Goal: Information Seeking & Learning: Check status

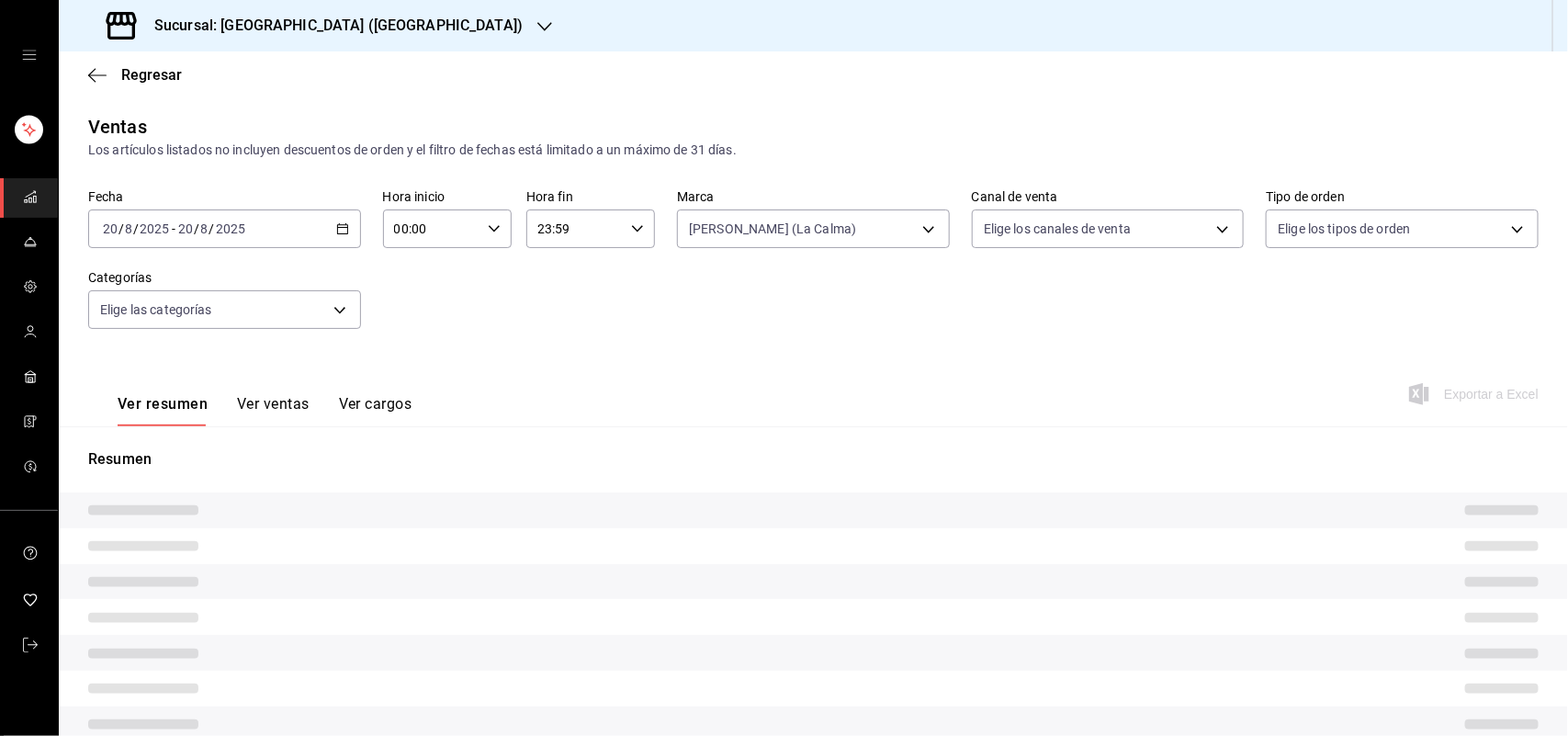
type input "ad5c7ce8-09c3-4353-8fa5-0bd3f2c3ed7d"
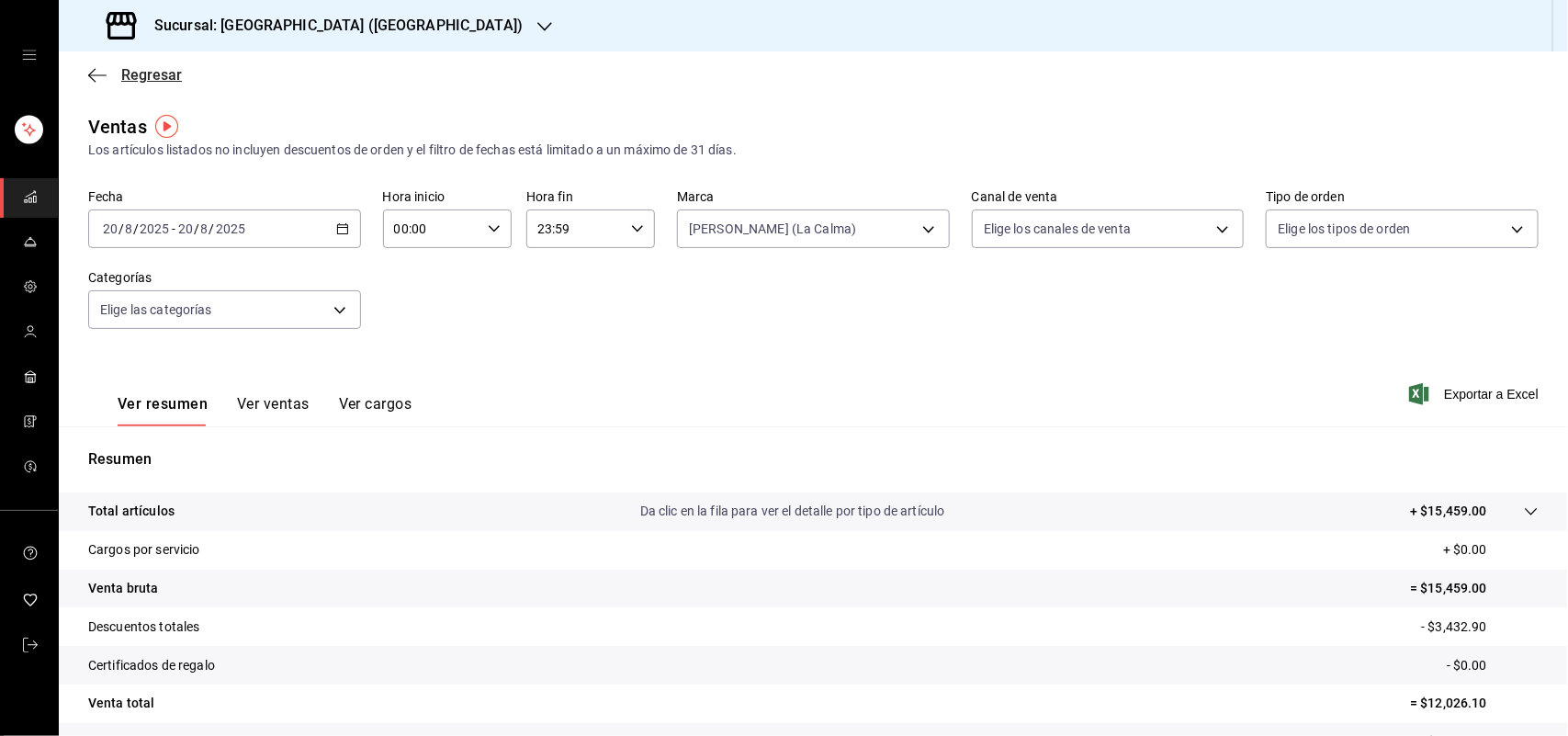
click at [131, 80] on span "Regresar" at bounding box center [151, 75] width 61 height 18
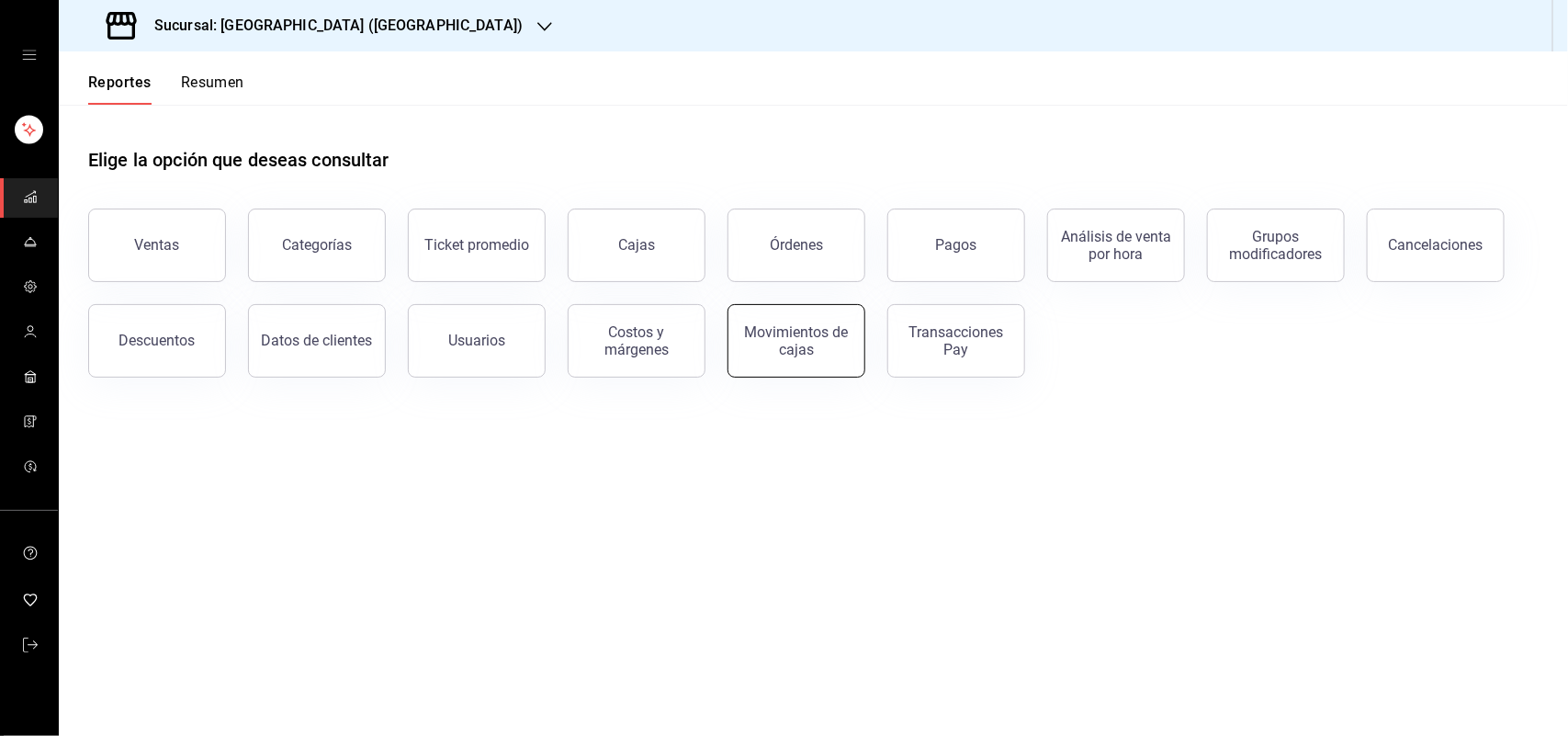
click at [810, 346] on div "Movimientos de cajas" at bounding box center [797, 340] width 114 height 35
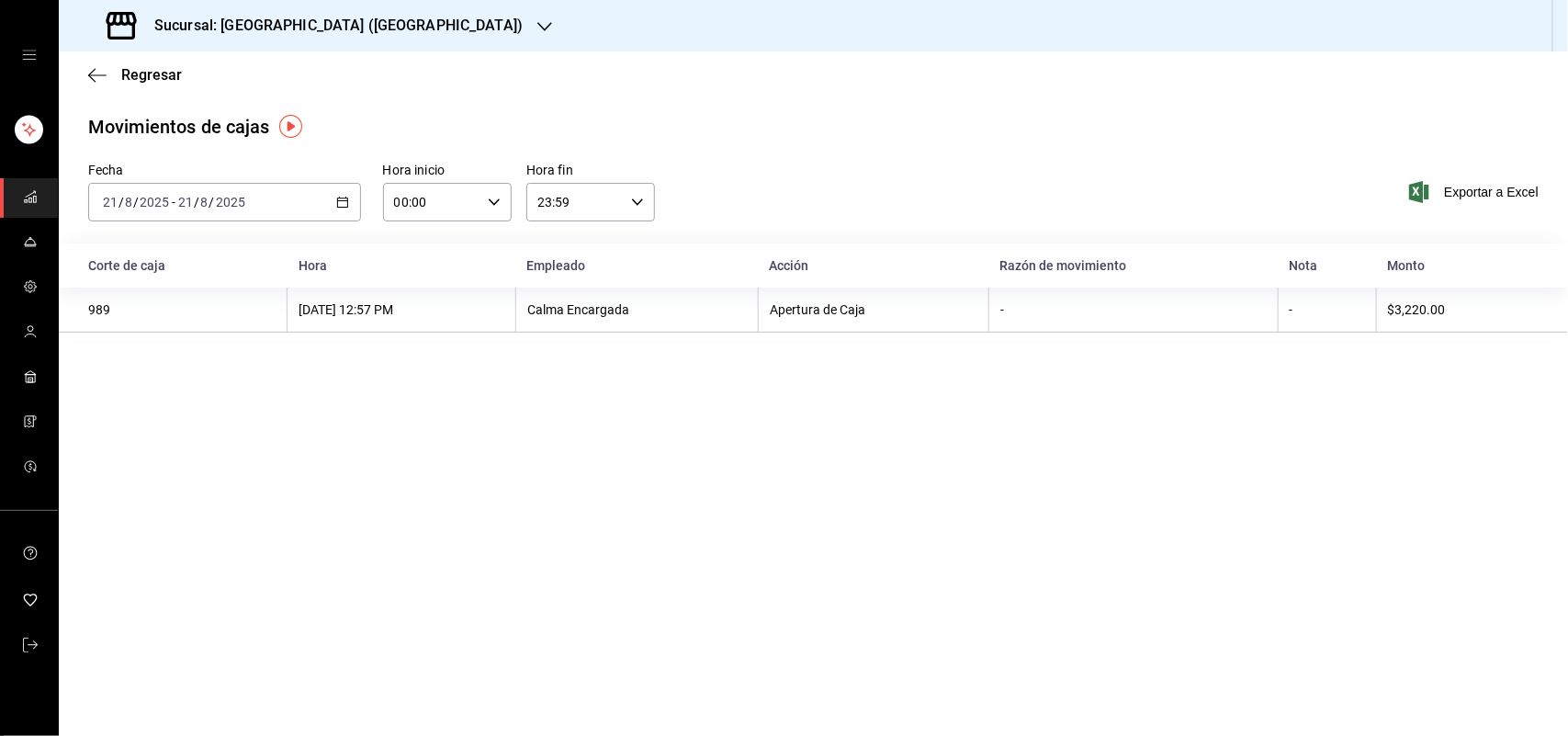
click at [332, 208] on div "[DATE] [DATE] - [DATE] [DATE]" at bounding box center [224, 201] width 273 height 38
click at [178, 301] on span "Ayer" at bounding box center [175, 298] width 142 height 20
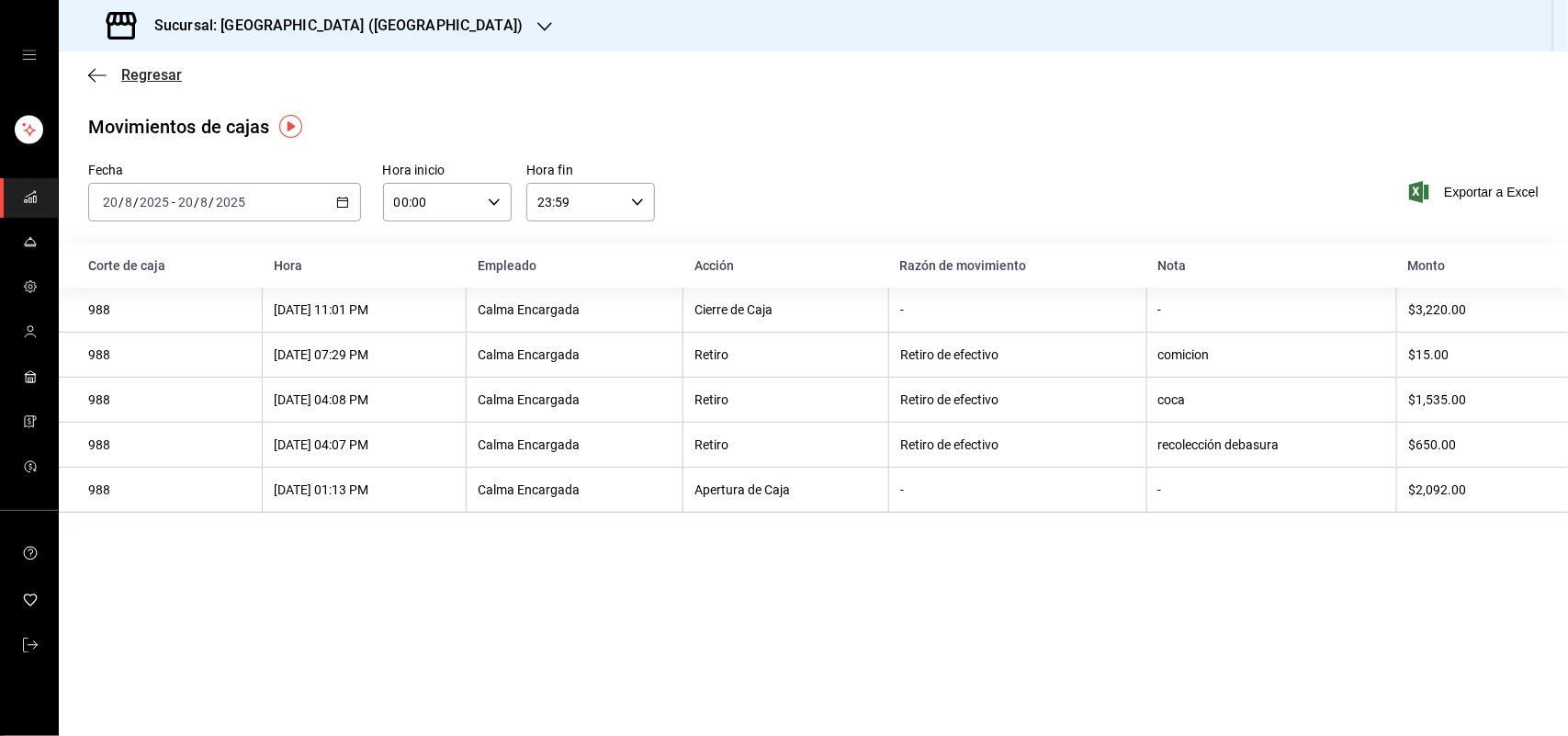
click at [150, 79] on span "Regresar" at bounding box center [151, 75] width 61 height 18
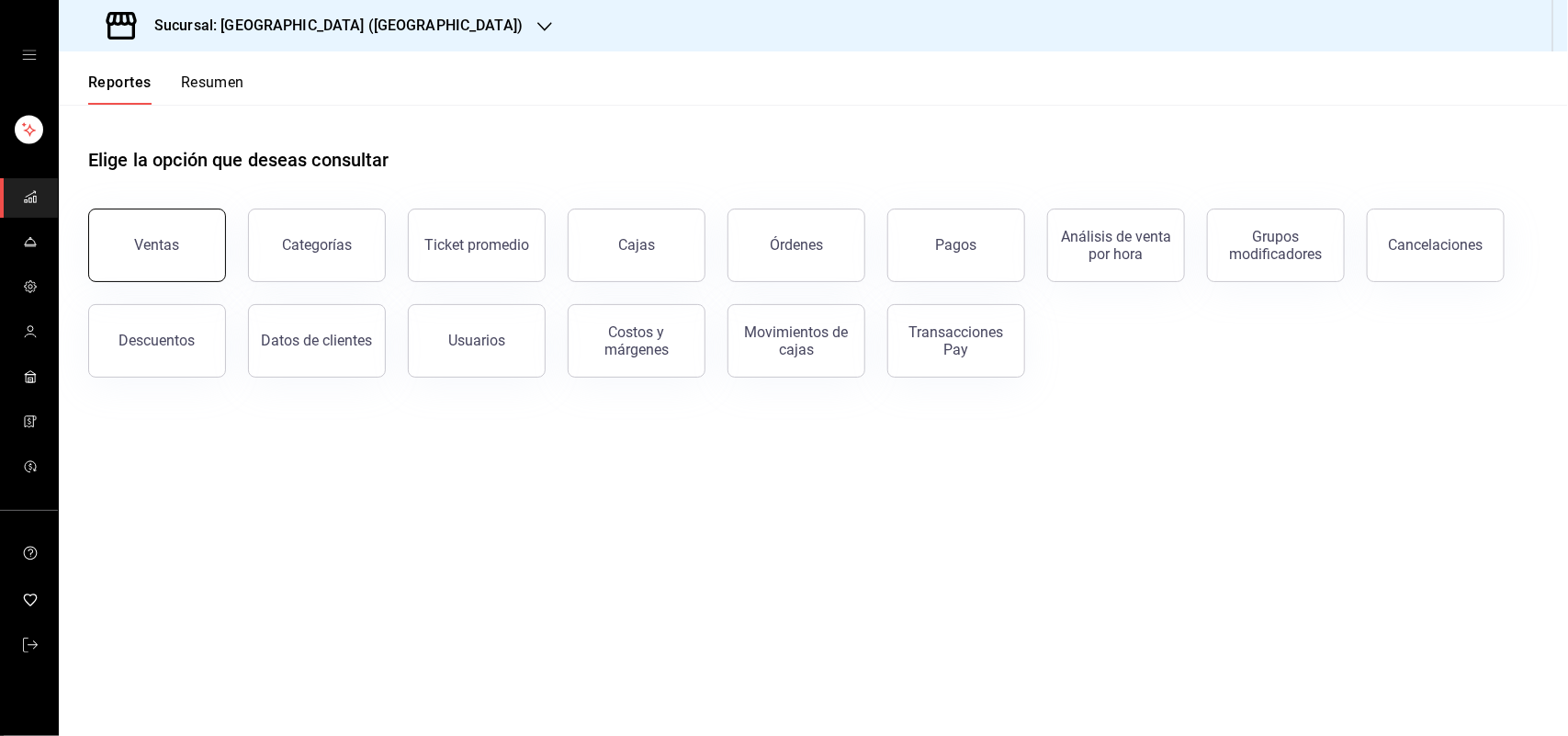
click at [164, 238] on div "Ventas" at bounding box center [157, 244] width 45 height 18
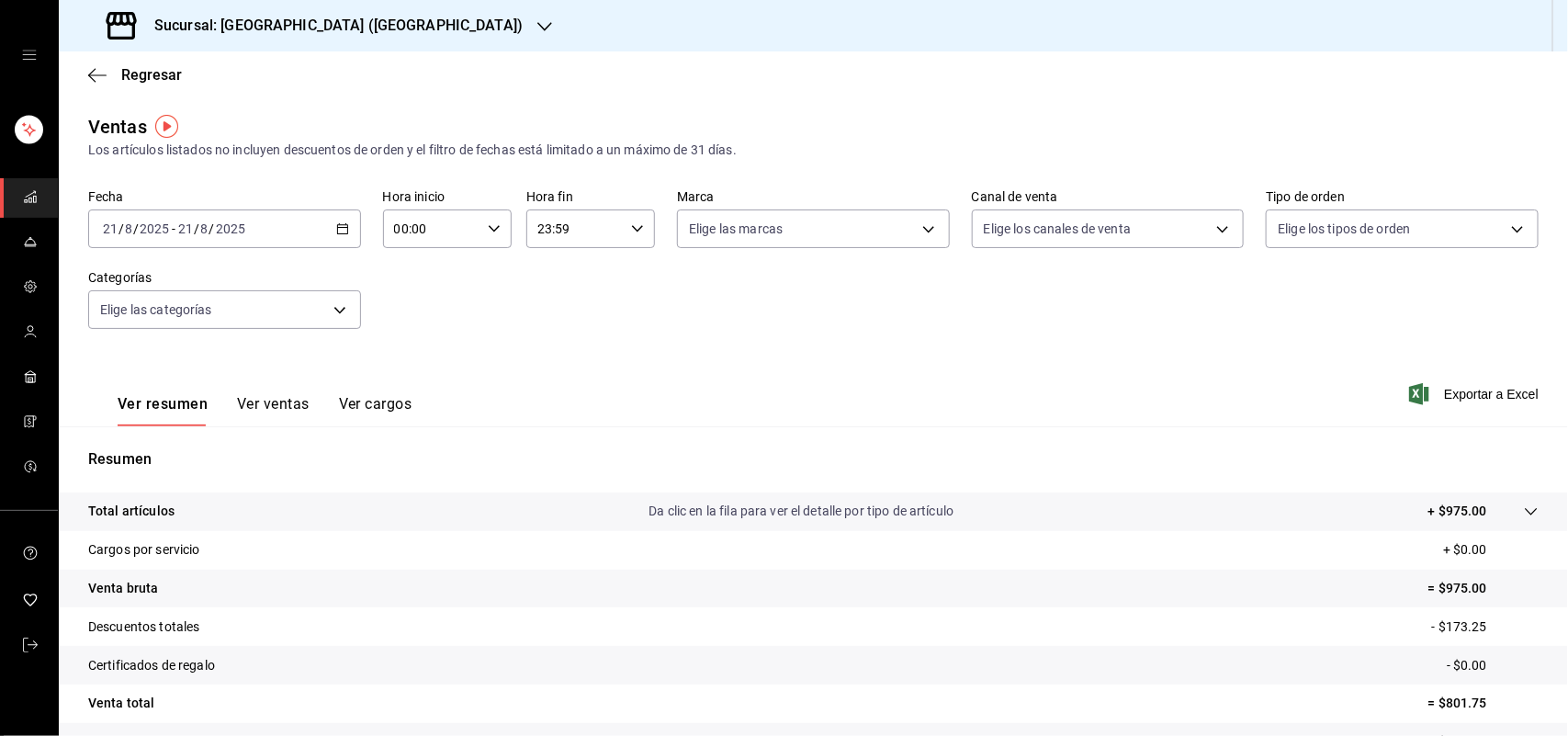
click at [337, 228] on icon "button" at bounding box center [343, 229] width 13 height 13
click at [193, 336] on li "Ayer" at bounding box center [175, 325] width 172 height 41
click at [918, 223] on body "Sucursal: Sushi House (LA CALMA) Regresar Ventas Los artículos listados no incl…" at bounding box center [784, 368] width 1568 height 736
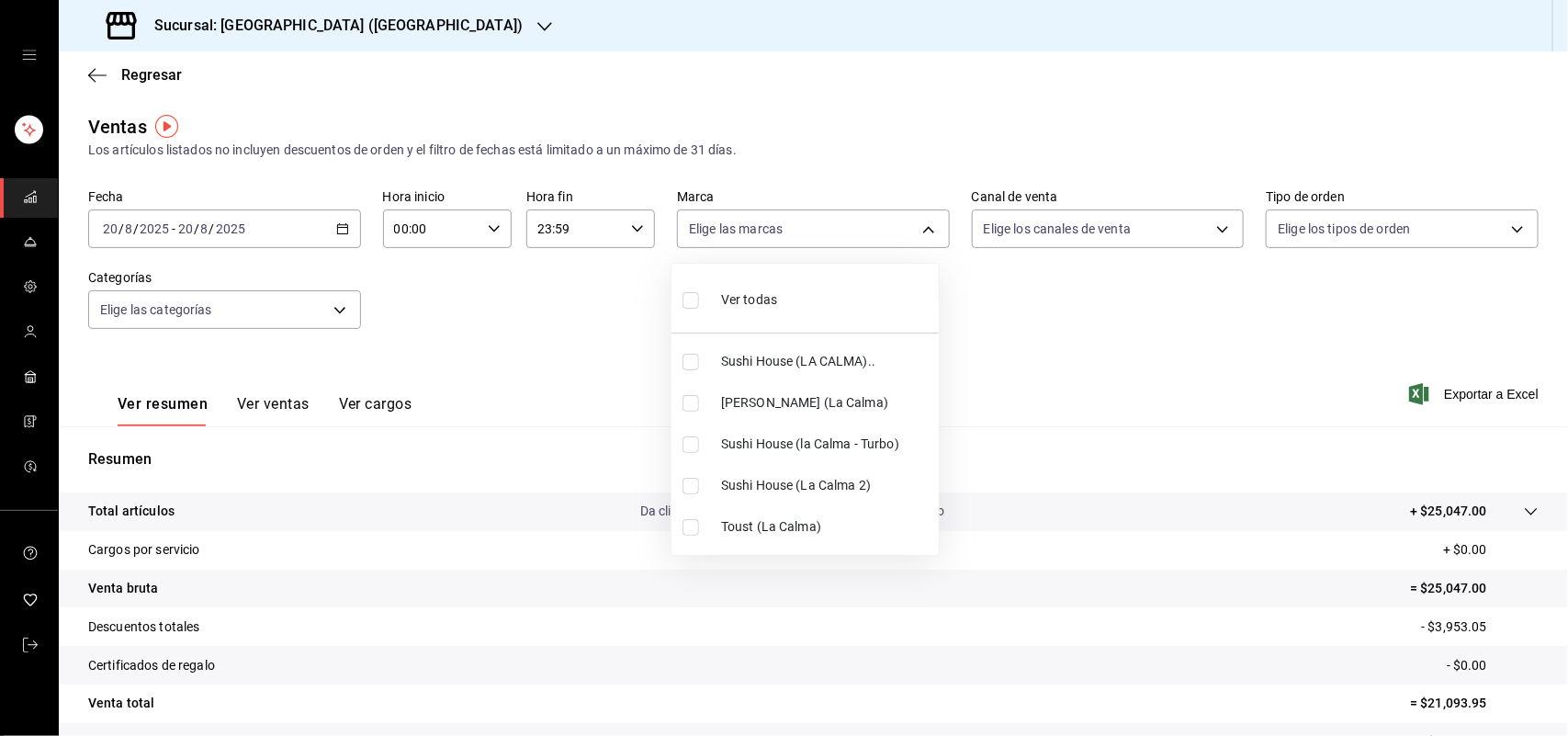
click at [692, 365] on input "checkbox" at bounding box center [691, 362] width 17 height 17
checkbox input "true"
type input "307f2552-bed5-4451-a1d4-9a3d8e6b1418"
click at [1210, 231] on div at bounding box center [784, 368] width 1568 height 736
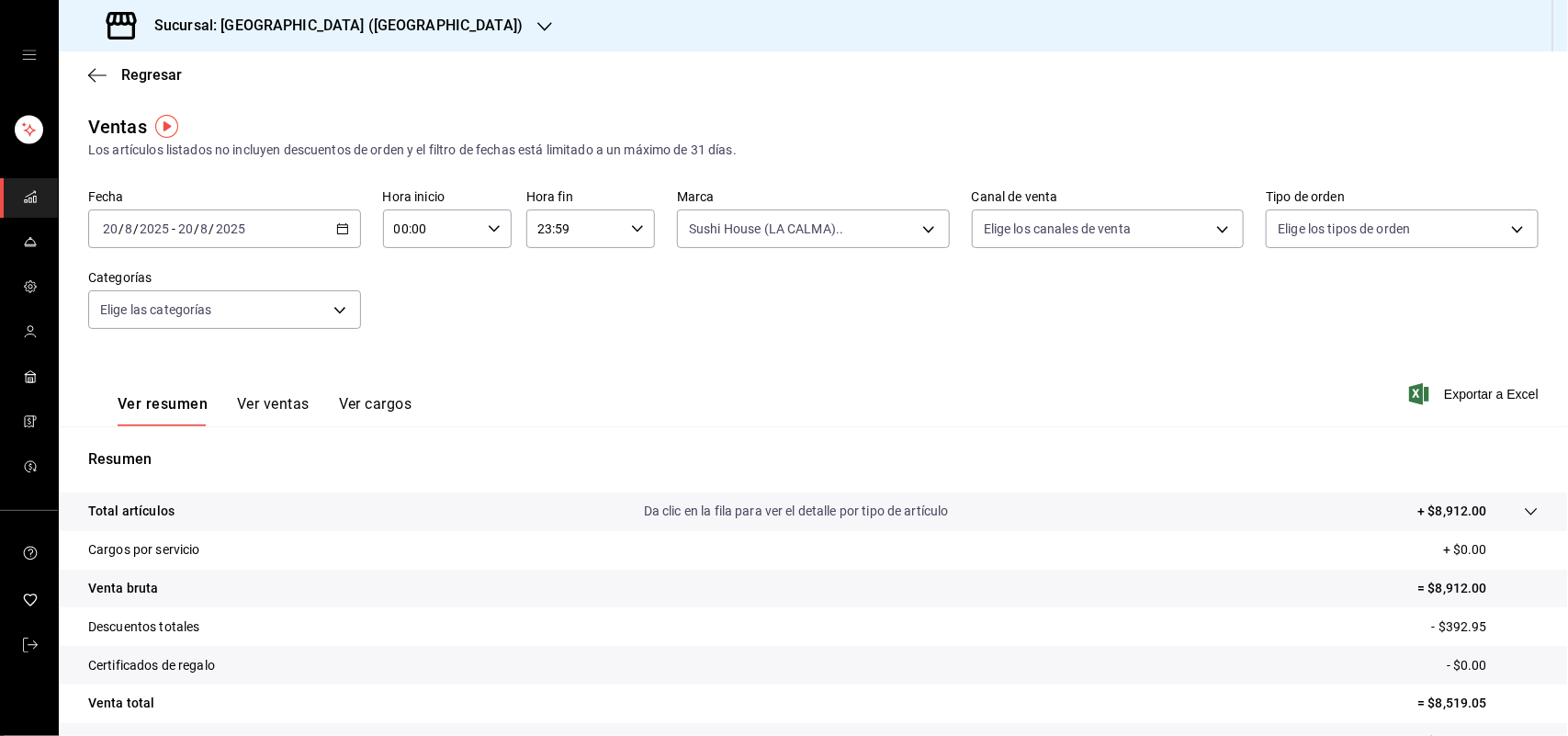
click at [1210, 231] on div "Ver todas Sushi House (LA CALMA).. Genki Poke ([GEOGRAPHIC_DATA]) [GEOGRAPHIC_D…" at bounding box center [784, 368] width 1568 height 736
click at [1210, 231] on body "Sucursal: Sushi House (LA CALMA) Regresar Ventas Los artículos listados no incl…" at bounding box center [784, 368] width 1568 height 736
click at [985, 446] on input "checkbox" at bounding box center [982, 445] width 17 height 17
checkbox input "true"
type input "RAPPI"
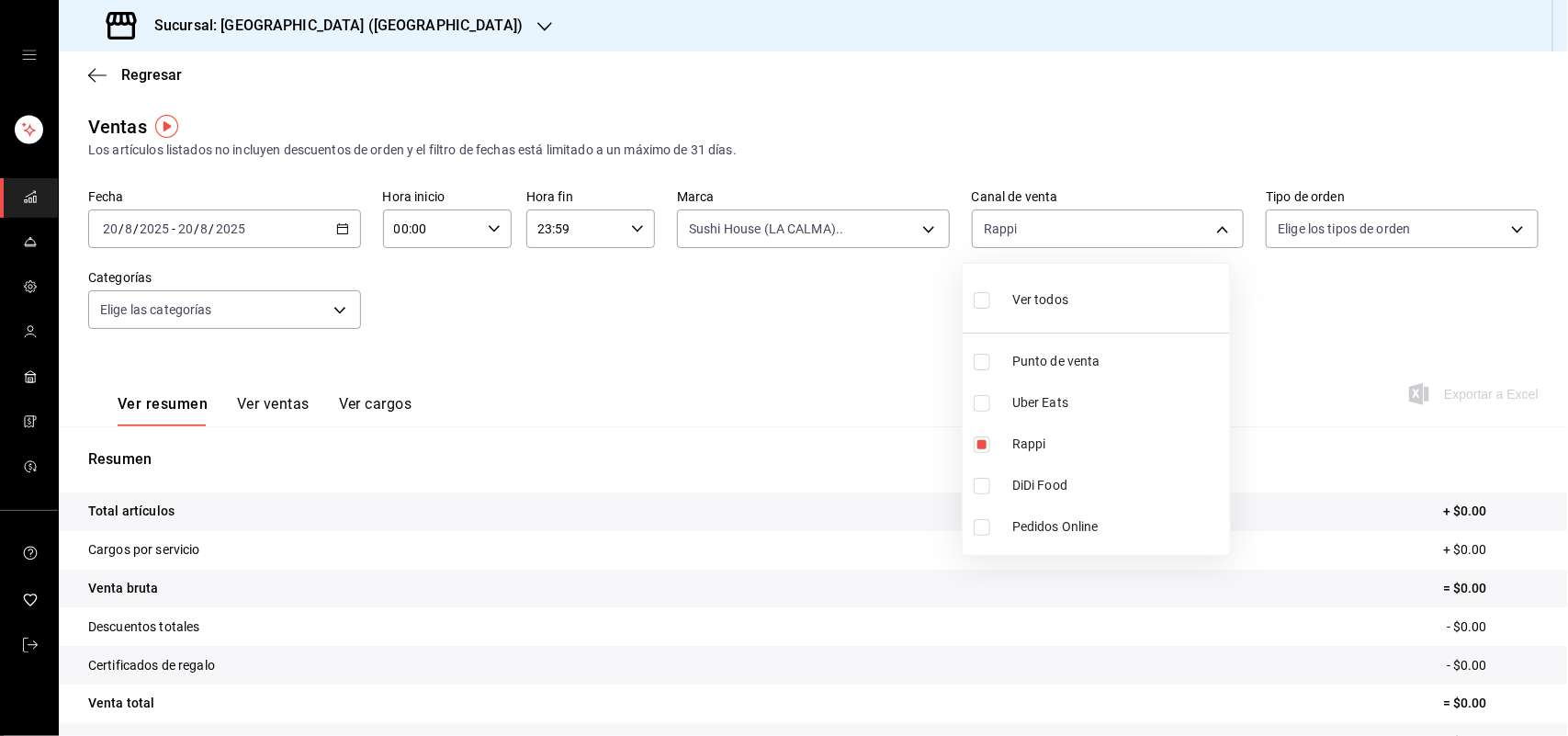
click at [920, 233] on div at bounding box center [784, 368] width 1568 height 736
click at [920, 233] on body "Sucursal: Sushi House (LA CALMA) Regresar Ventas Los artículos listados no incl…" at bounding box center [784, 368] width 1568 height 736
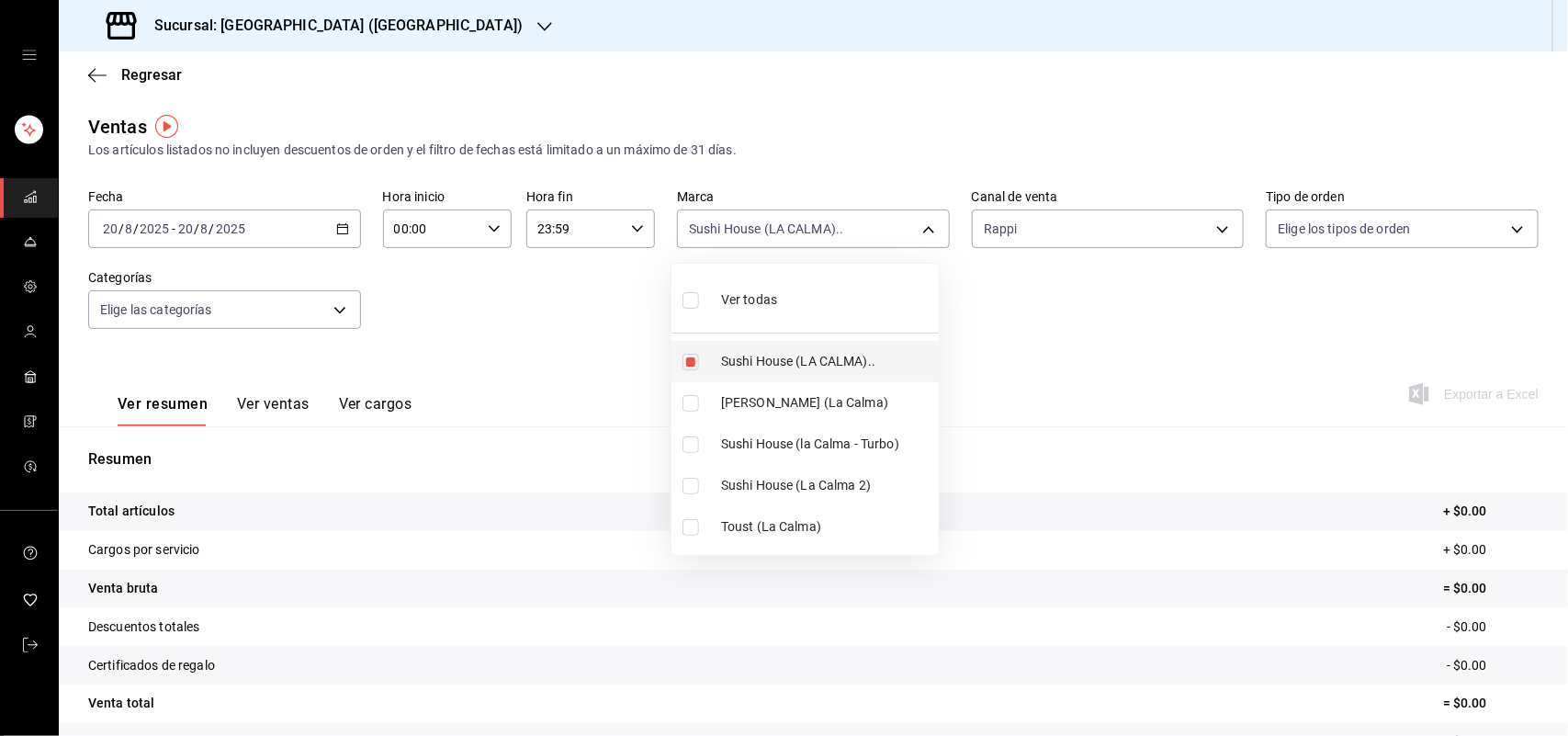
click at [690, 372] on li "Sushi House (LA CALMA).." at bounding box center [805, 361] width 267 height 41
checkbox input "false"
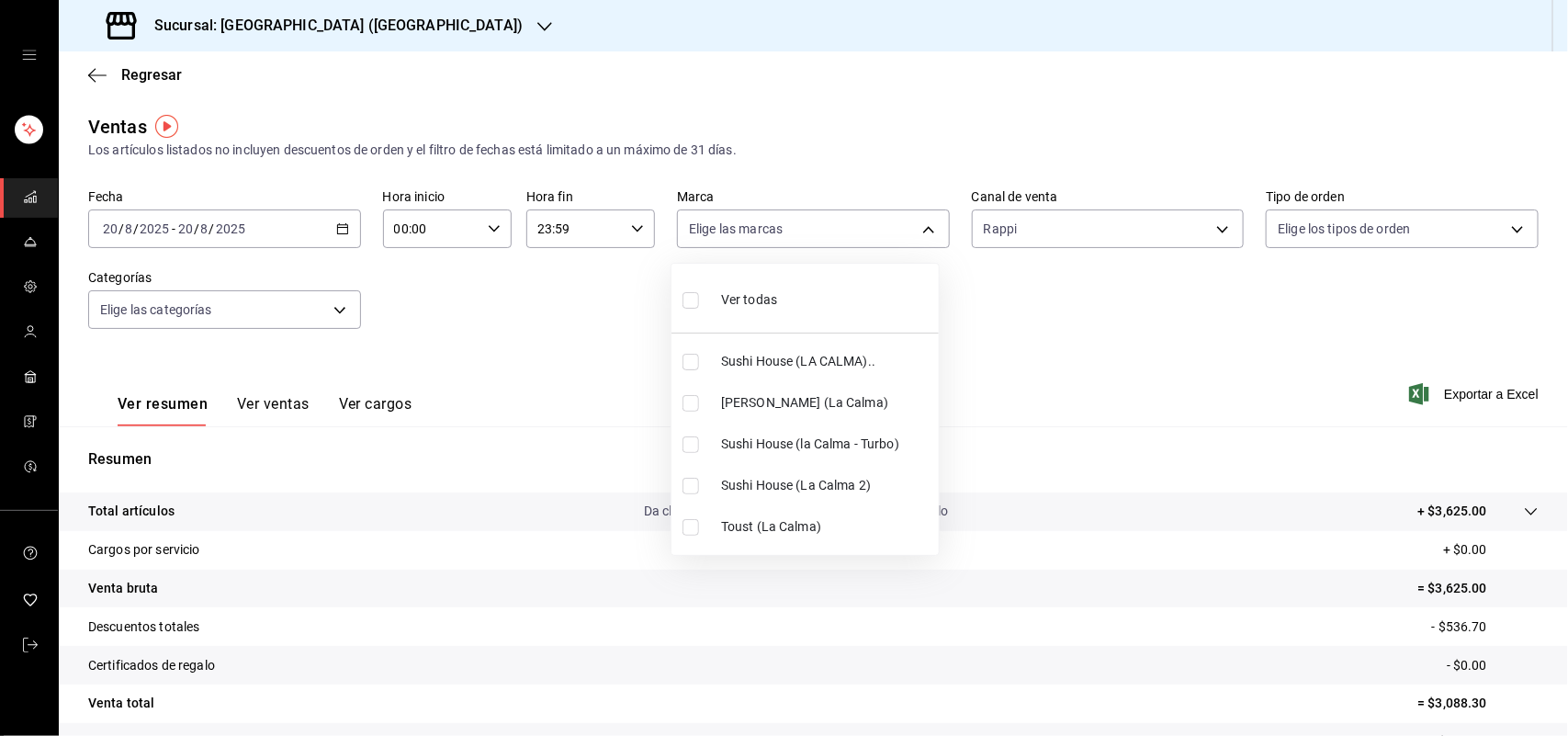
click at [700, 442] on label at bounding box center [695, 445] width 24 height 17
click at [699, 442] on input "checkbox" at bounding box center [691, 445] width 17 height 17
checkbox input "false"
click at [692, 443] on input "checkbox" at bounding box center [691, 445] width 17 height 17
checkbox input "true"
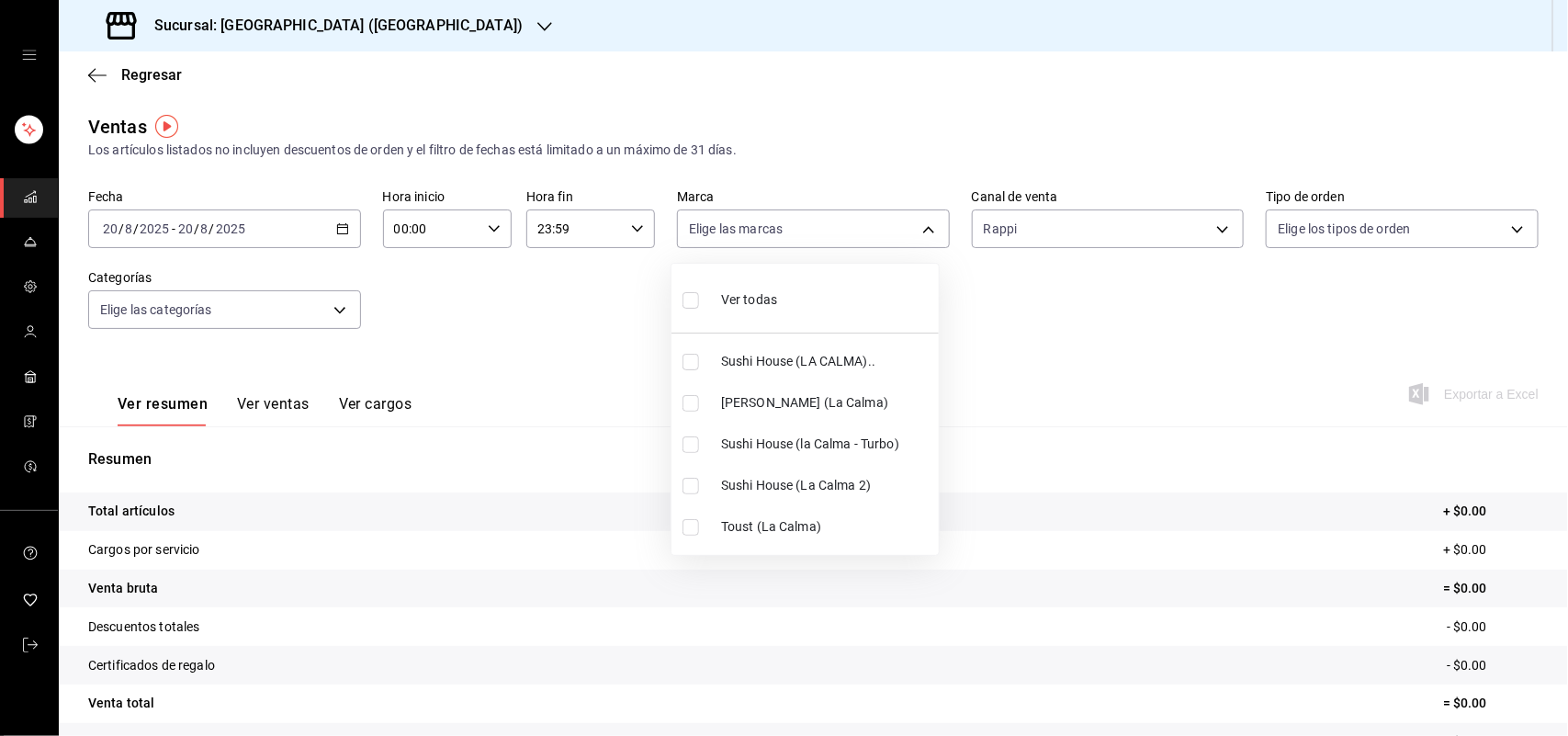
type input "8d0dddf4-cc55-4964-ab1c-2b5841a14462"
click at [692, 443] on input "checkbox" at bounding box center [691, 445] width 17 height 17
checkbox input "false"
click at [690, 489] on input "checkbox" at bounding box center [691, 486] width 17 height 17
checkbox input "true"
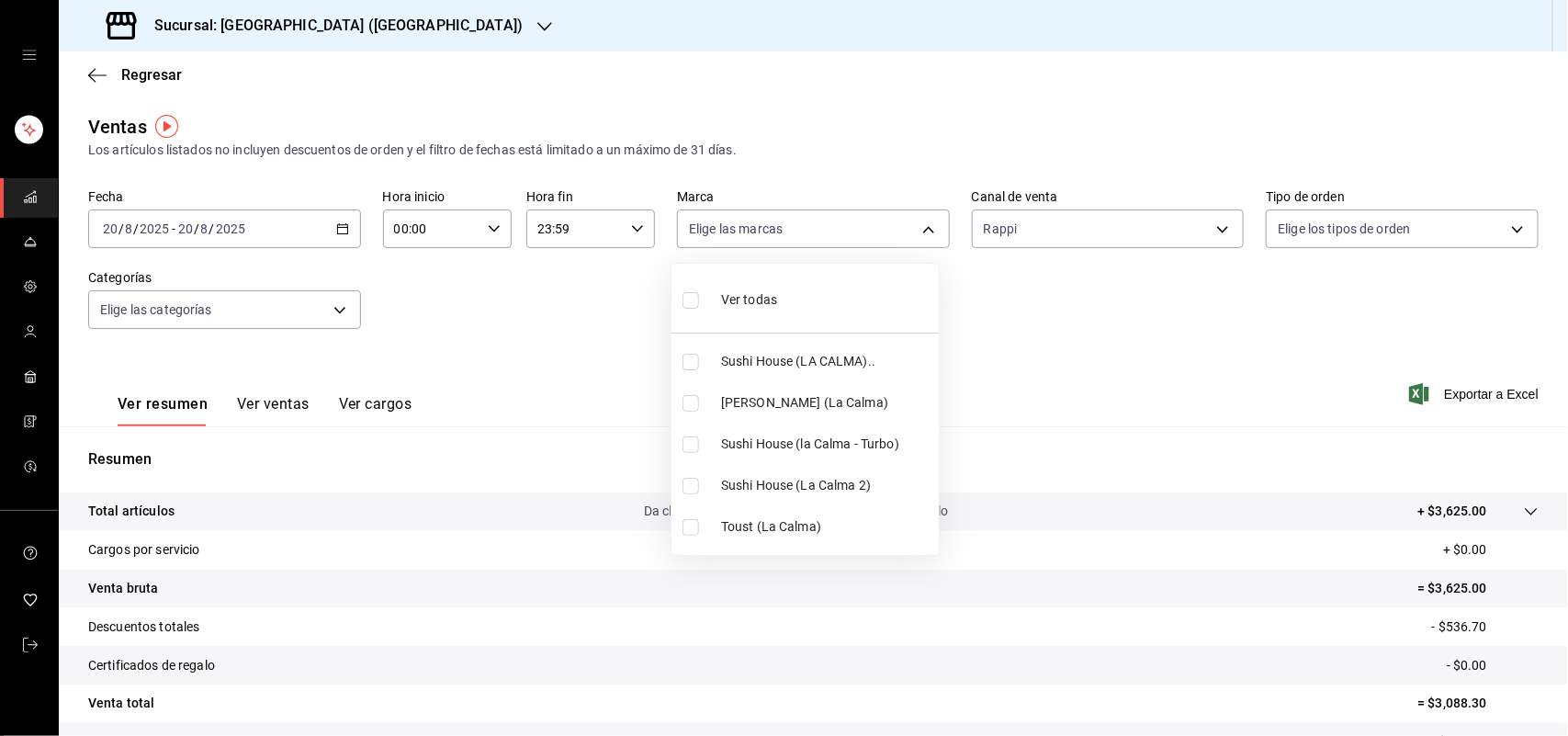
type input "370d3383-42ab-44c7-9136-c83d53f09056"
click at [690, 489] on input "checkbox" at bounding box center [691, 486] width 17 height 17
checkbox input "false"
click at [697, 521] on input "checkbox" at bounding box center [691, 527] width 17 height 17
checkbox input "true"
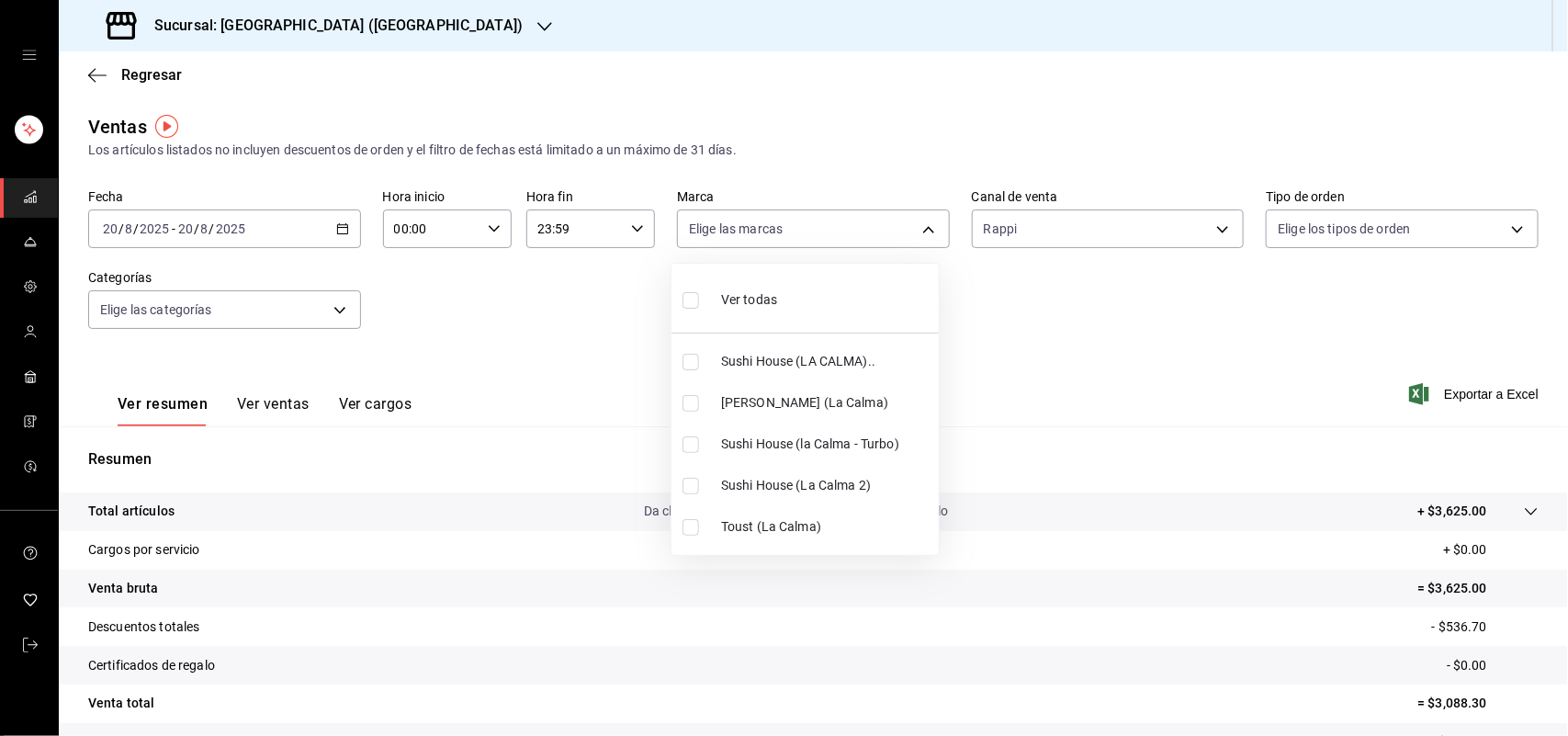
type input "4d5f328c-1a70-4ae8-b0d4-ddc7ef8bf154"
click at [697, 521] on input "checkbox" at bounding box center [691, 527] width 17 height 17
checkbox input "false"
click at [918, 237] on div at bounding box center [784, 368] width 1568 height 736
click at [918, 237] on body "Sucursal: Sushi House (LA CALMA) Regresar Ventas Los artículos listados no incl…" at bounding box center [784, 368] width 1568 height 736
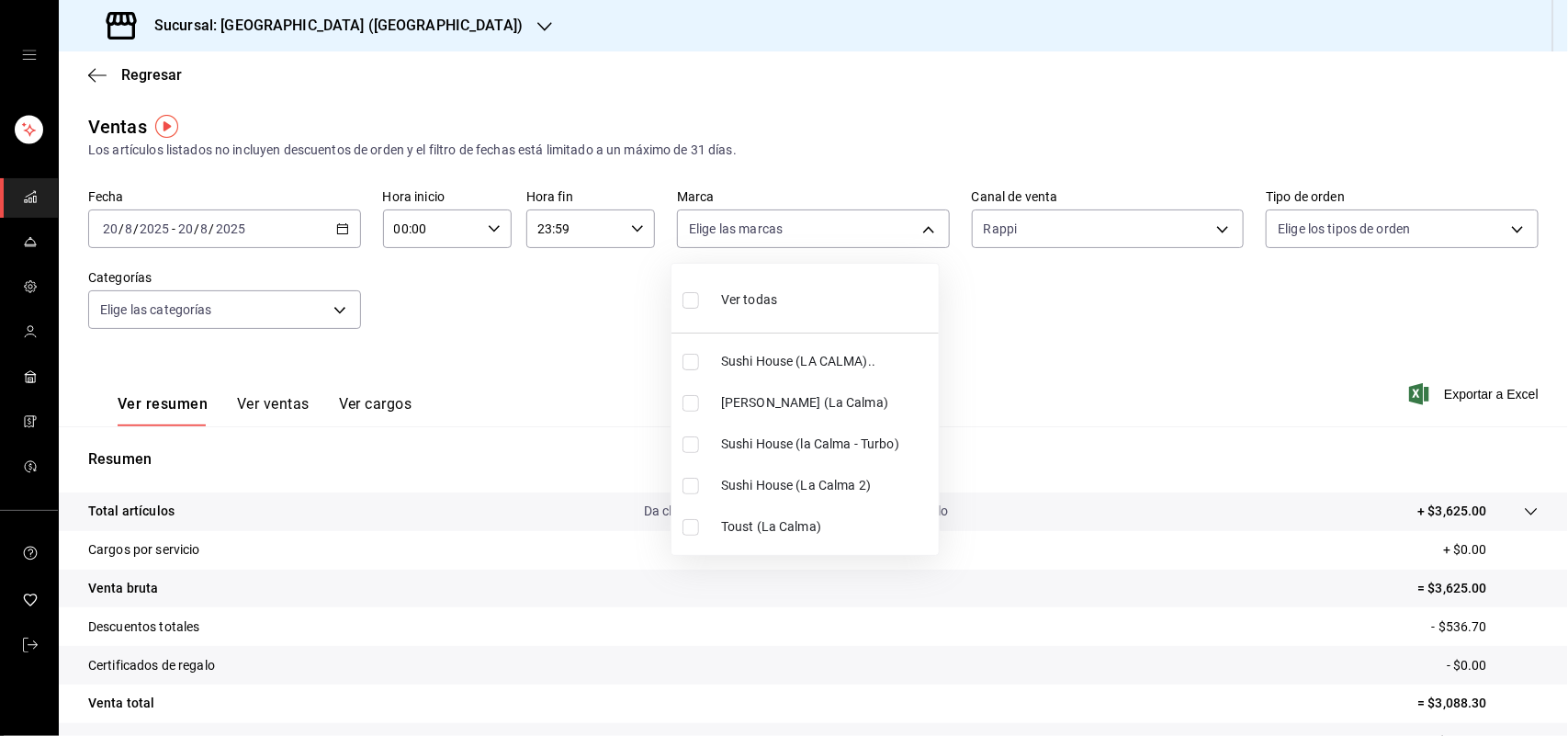
click at [698, 360] on input "checkbox" at bounding box center [691, 362] width 17 height 17
checkbox input "true"
type input "307f2552-bed5-4451-a1d4-9a3d8e6b1418"
click at [1209, 237] on div at bounding box center [784, 368] width 1568 height 736
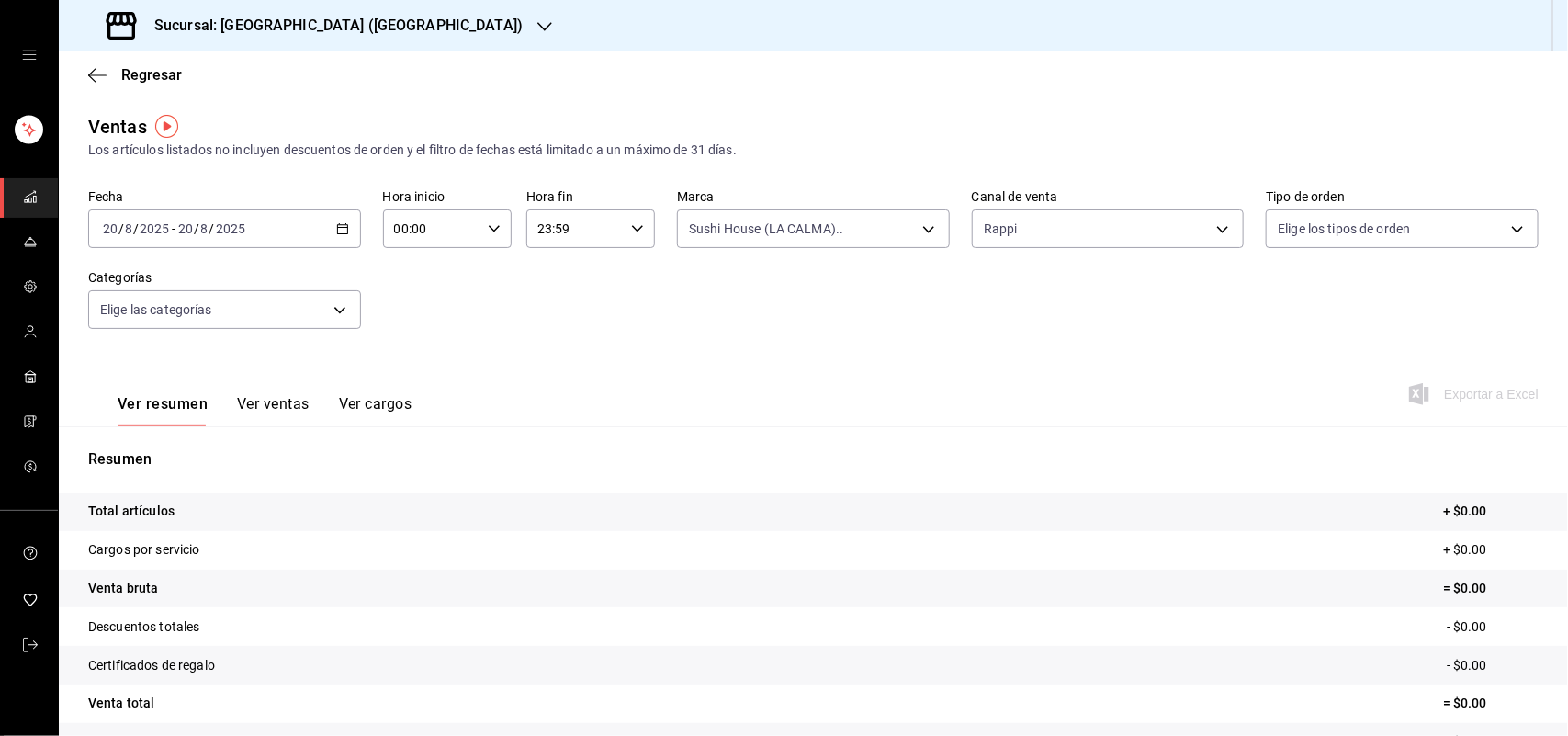
click at [1209, 237] on div "Ver todas Sushi House (LA CALMA).. Genki Poke ([GEOGRAPHIC_DATA]) [GEOGRAPHIC_D…" at bounding box center [784, 368] width 1568 height 736
click at [1209, 237] on body "Sucursal: Sushi House (LA CALMA) Regresar Ventas Los artículos listados no incl…" at bounding box center [784, 368] width 1568 height 736
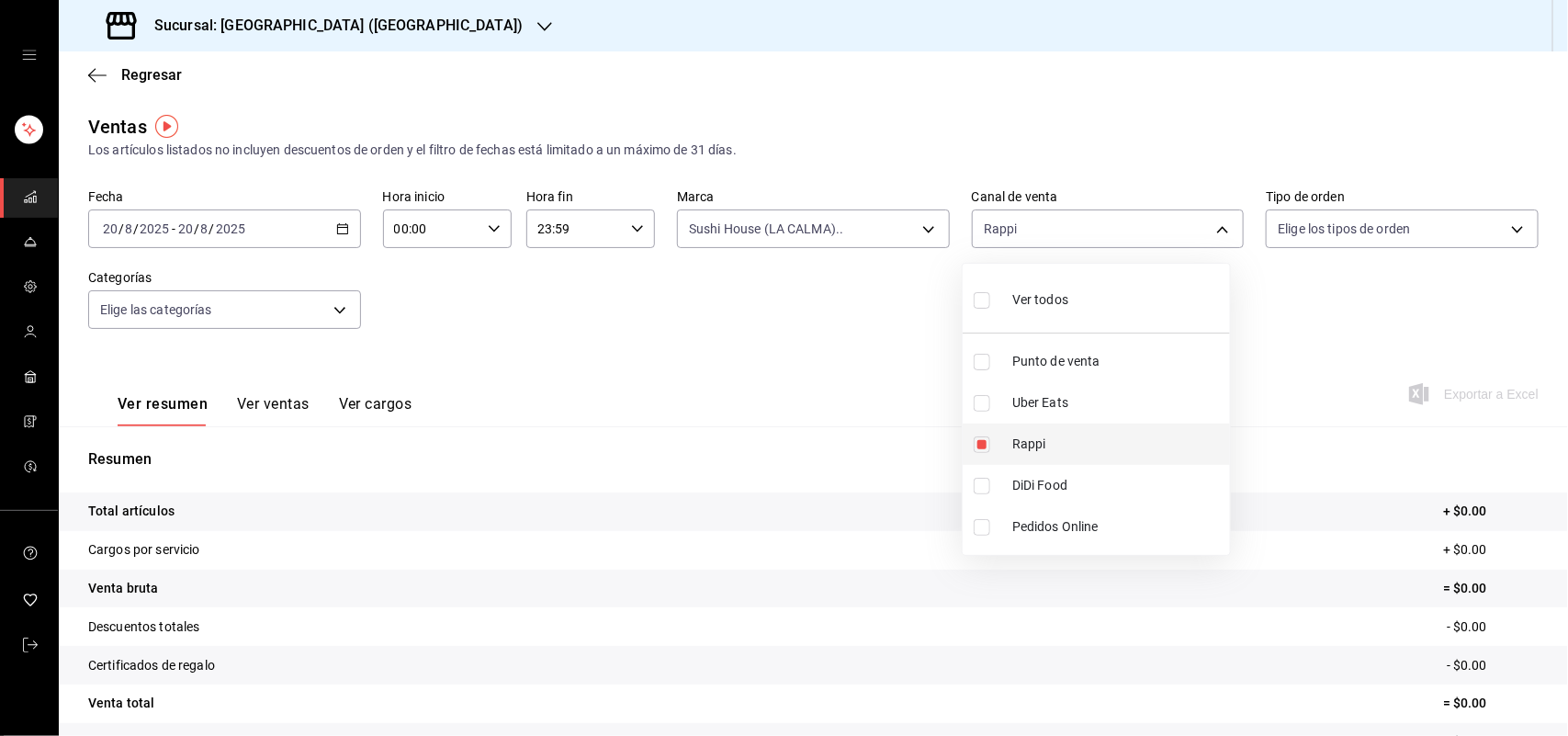
click at [976, 453] on li "Rappi" at bounding box center [1097, 444] width 267 height 41
checkbox input "false"
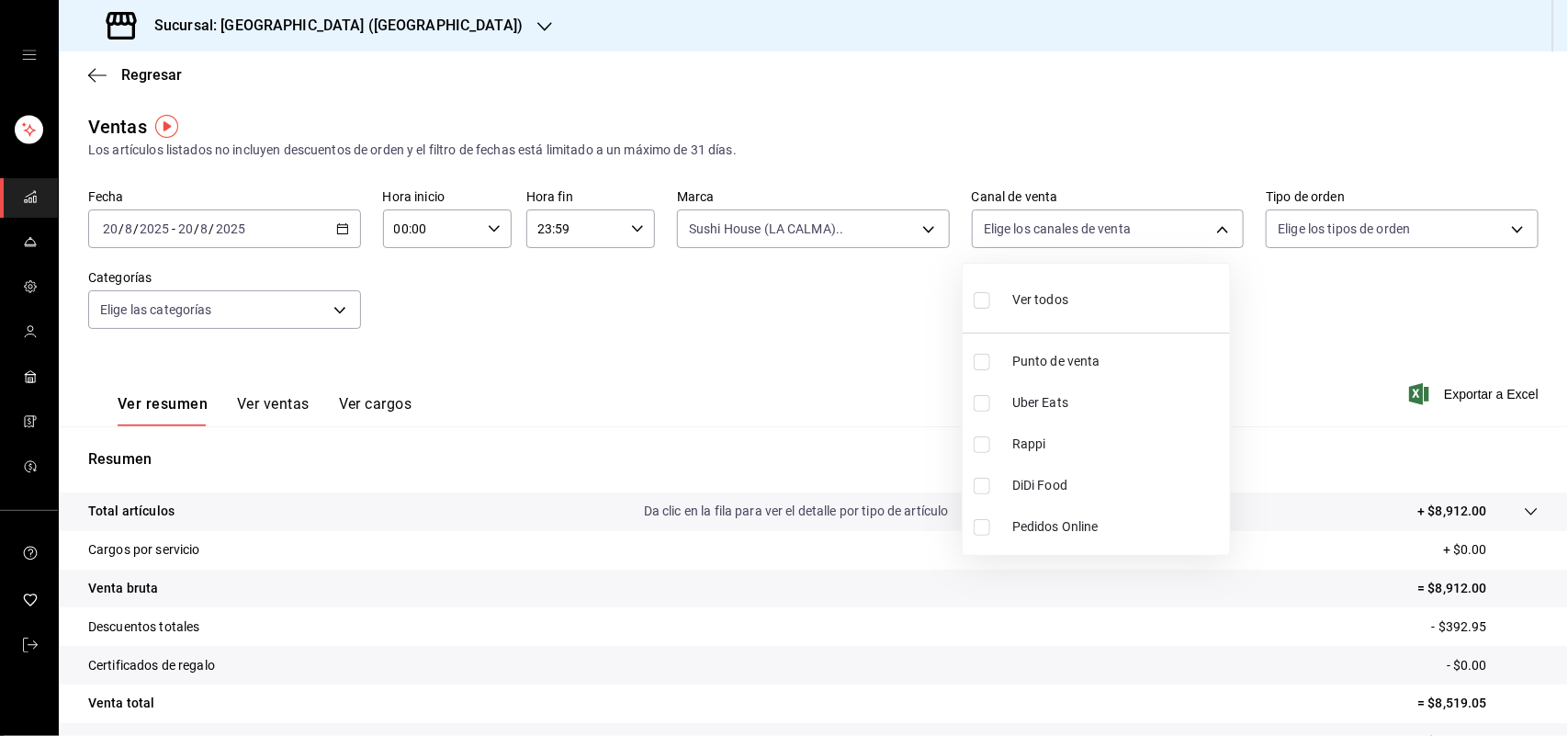
click at [985, 488] on input "checkbox" at bounding box center [982, 486] width 17 height 17
checkbox input "true"
type input "DIDI_FOOD"
click at [985, 488] on input "checkbox" at bounding box center [982, 486] width 17 height 17
checkbox input "false"
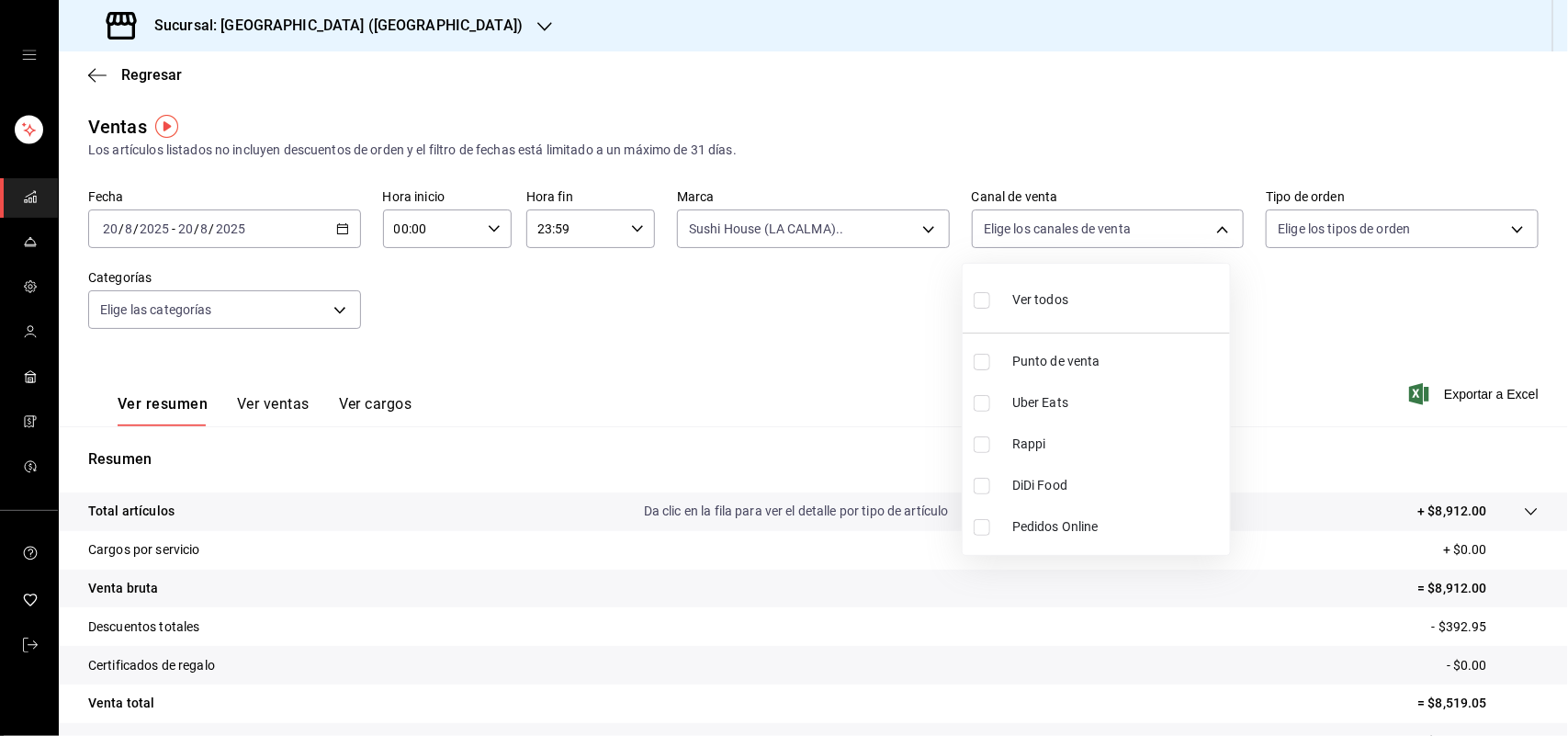
click at [985, 407] on input "checkbox" at bounding box center [982, 403] width 17 height 17
checkbox input "true"
type input "UBER_EATS"
click at [985, 407] on input "checkbox" at bounding box center [982, 403] width 17 height 17
checkbox input "false"
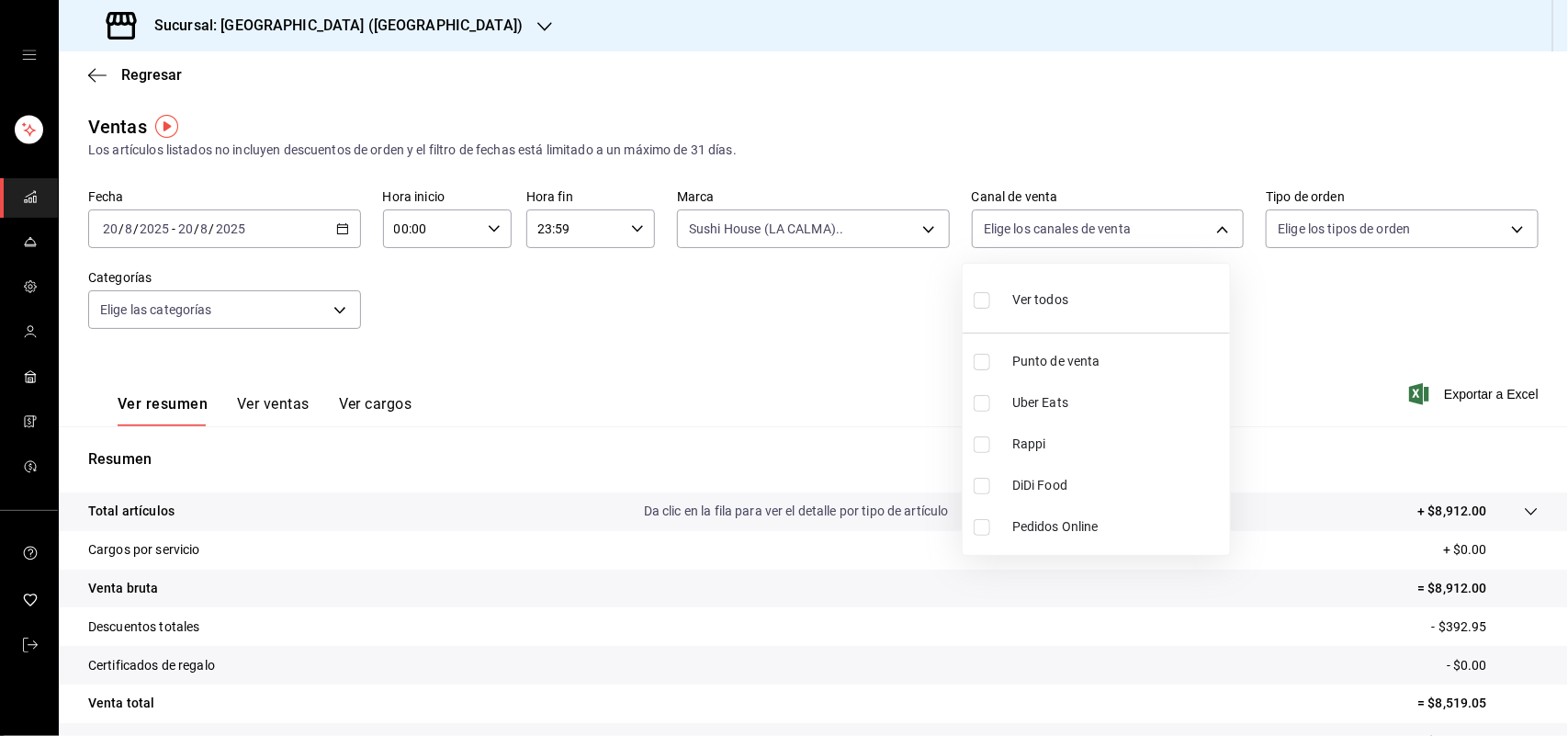
click at [915, 219] on div at bounding box center [784, 368] width 1568 height 736
click at [915, 219] on div "Ver todos Punto de venta Uber Eats Rappi DiDi Food Pedidos Online" at bounding box center [784, 368] width 1568 height 736
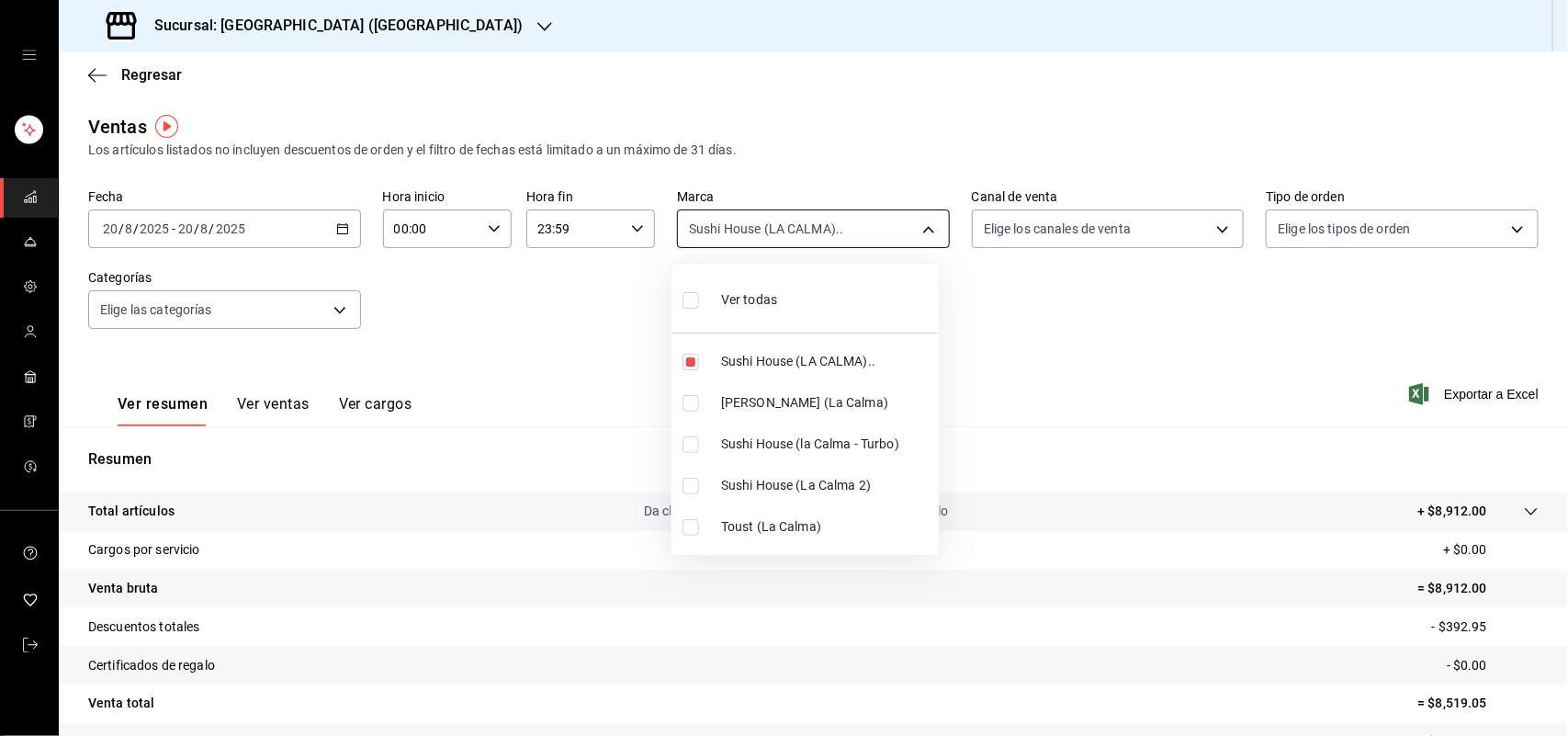
click at [915, 221] on body "Sucursal: Sushi House (LA CALMA) Regresar Ventas Los artículos listados no incl…" at bounding box center [784, 368] width 1568 height 736
click at [692, 364] on input "checkbox" at bounding box center [691, 362] width 17 height 17
checkbox input "false"
click at [694, 413] on li "[PERSON_NAME] (La Calma)" at bounding box center [805, 403] width 267 height 41
type input "ad5c7ce8-09c3-4353-8fa5-0bd3f2c3ed7d"
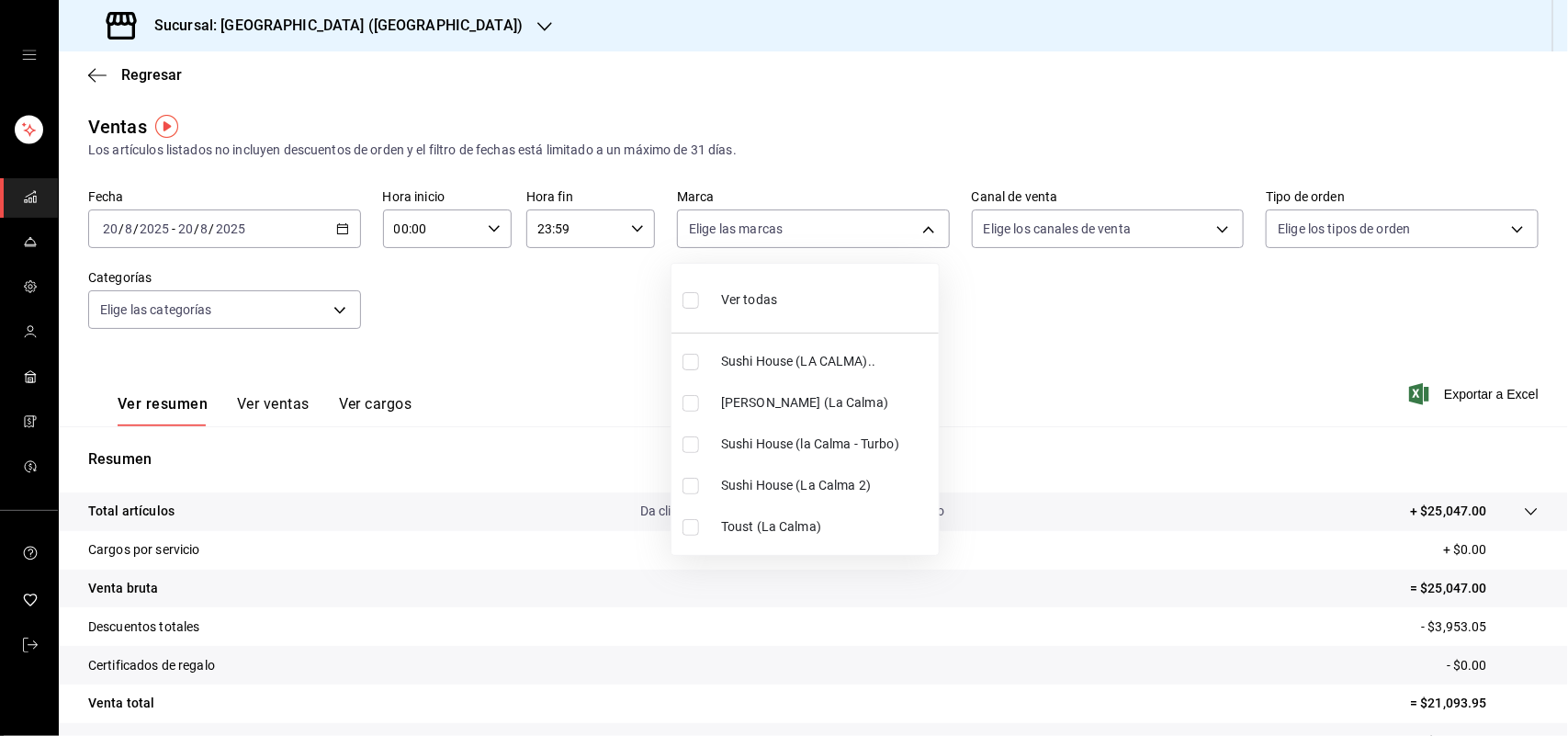
checkbox input "true"
click at [1210, 230] on div at bounding box center [784, 368] width 1568 height 736
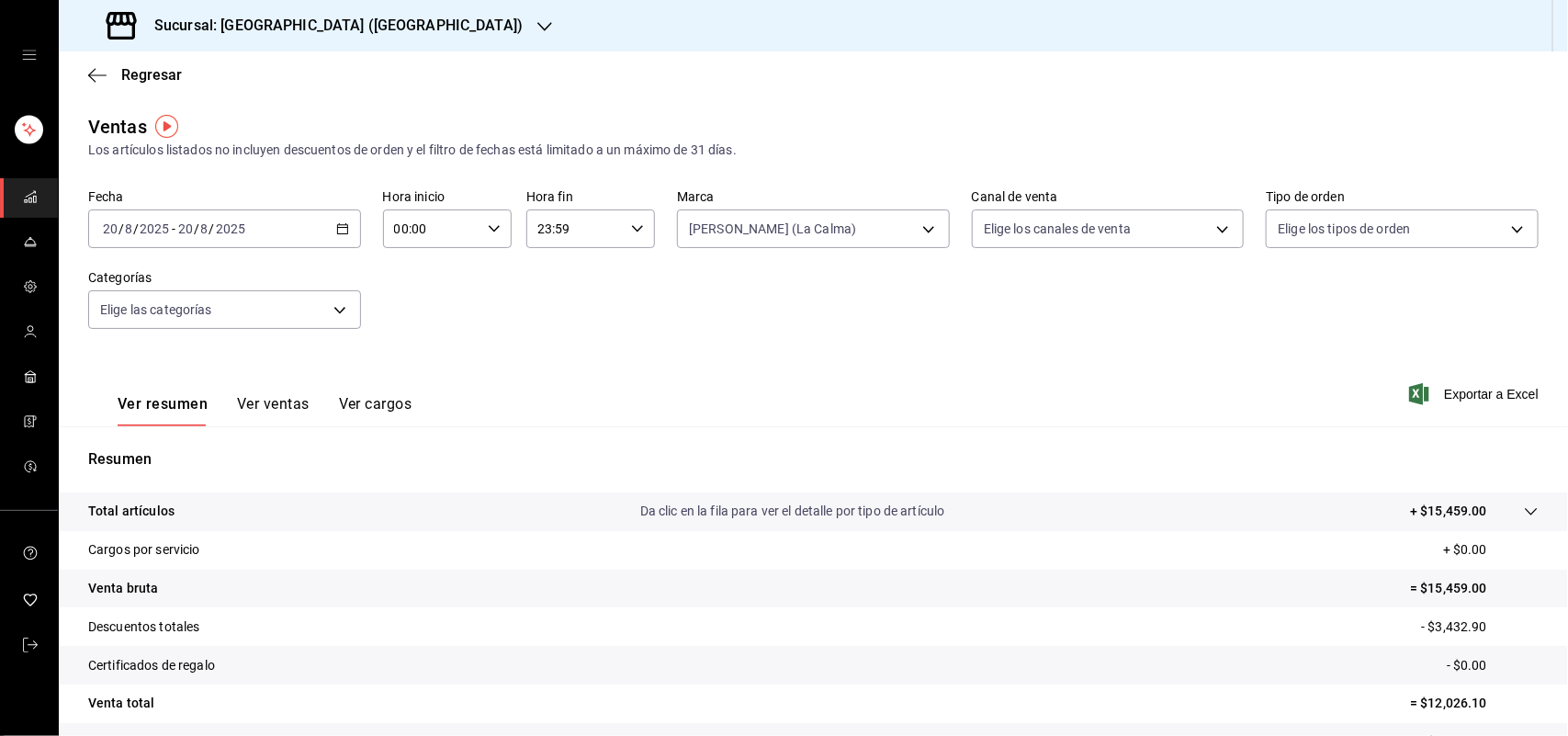
click at [1210, 230] on div "Ver todas Sushi House (LA CALMA).. Genki Poke ([GEOGRAPHIC_DATA]) [GEOGRAPHIC_D…" at bounding box center [784, 368] width 1568 height 736
click at [1210, 230] on body "Sucursal: Sushi House (LA CALMA) Regresar Ventas Los artículos listados no incl…" at bounding box center [784, 368] width 1568 height 736
click at [984, 441] on input "checkbox" at bounding box center [982, 445] width 17 height 17
checkbox input "true"
type input "RAPPI"
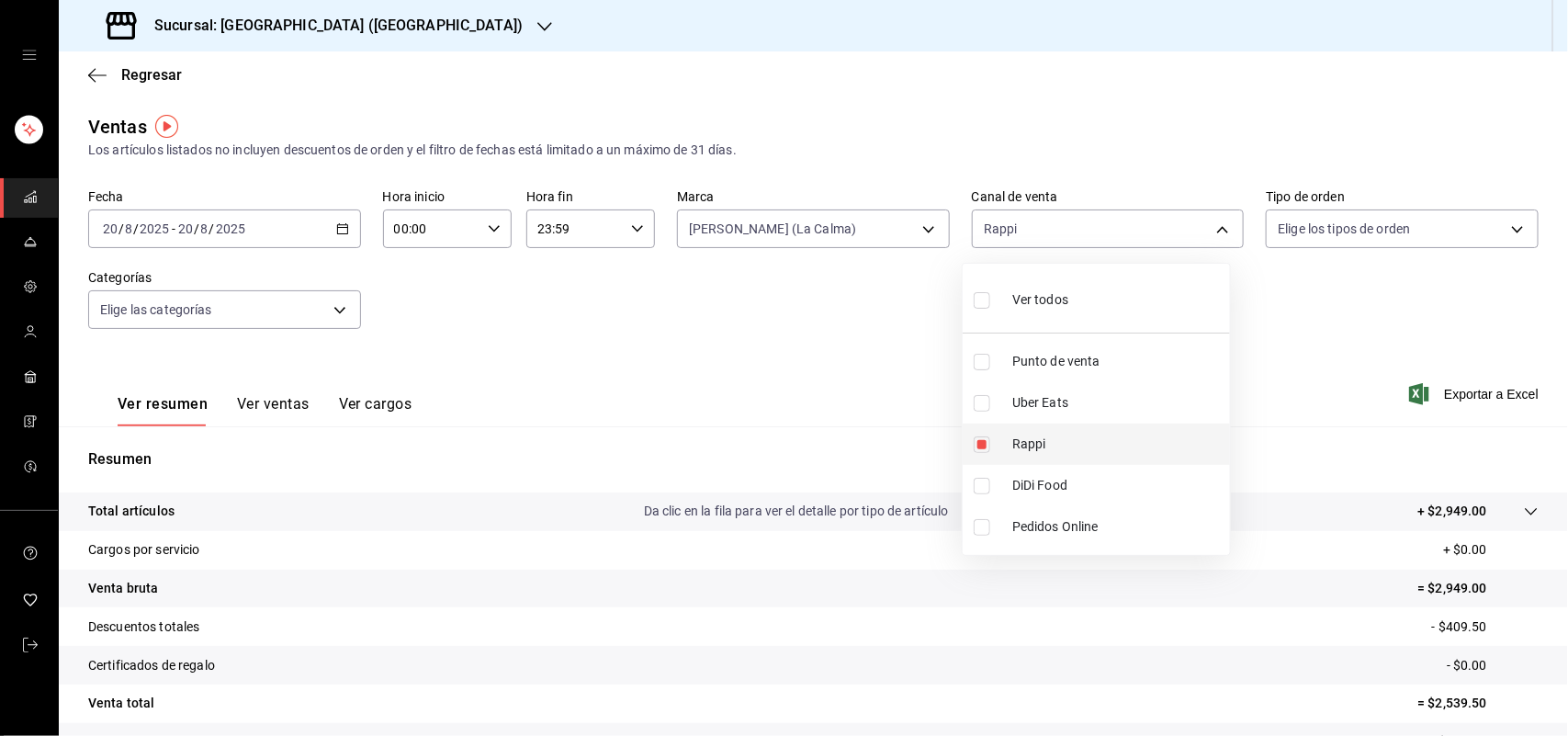
click at [984, 441] on input "checkbox" at bounding box center [982, 445] width 17 height 17
checkbox input "false"
click at [981, 485] on input "checkbox" at bounding box center [982, 486] width 17 height 17
checkbox input "true"
type input "DIDI_FOOD"
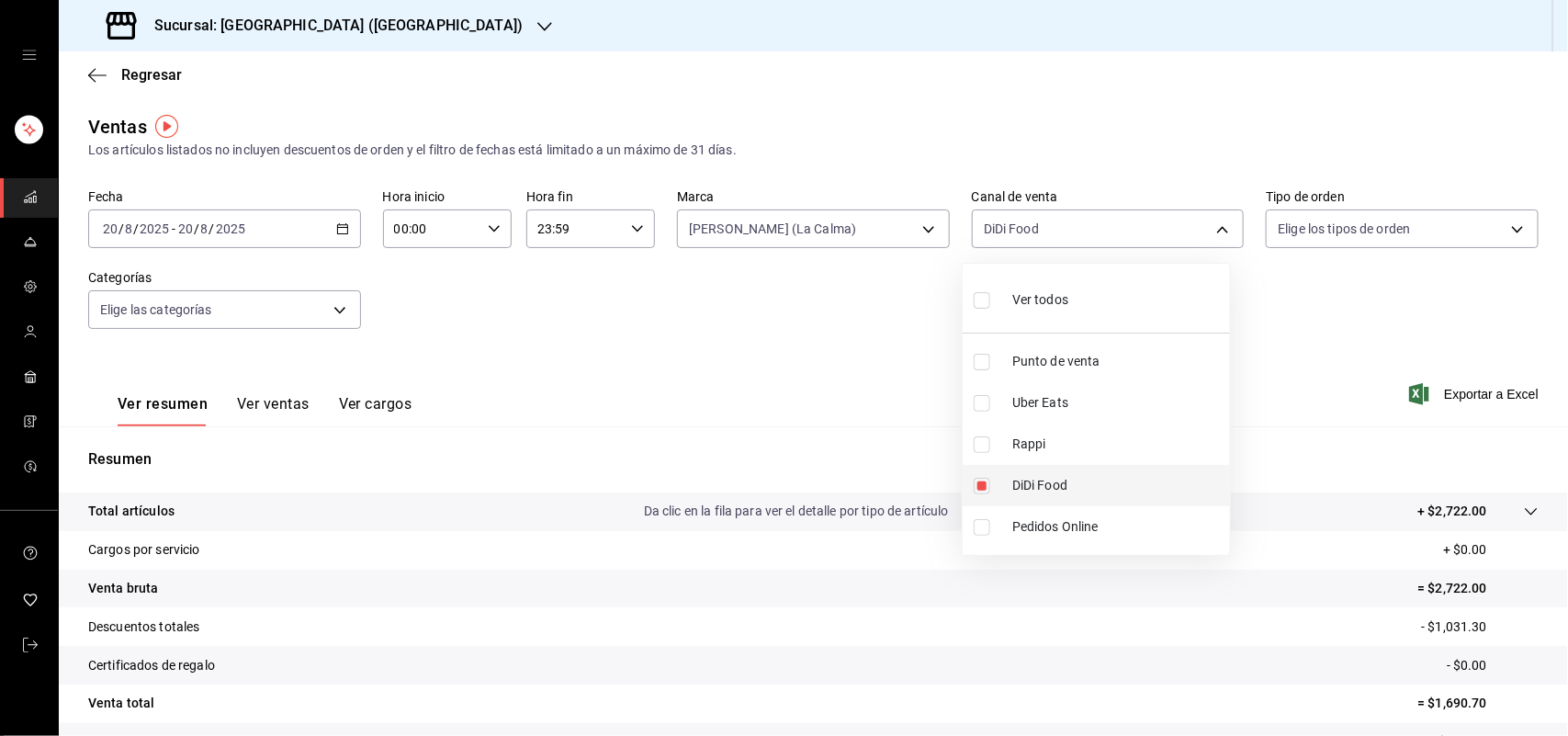
click at [981, 485] on input "checkbox" at bounding box center [982, 486] width 17 height 17
checkbox input "false"
click at [983, 401] on input "checkbox" at bounding box center [982, 403] width 17 height 17
checkbox input "true"
type input "UBER_EATS"
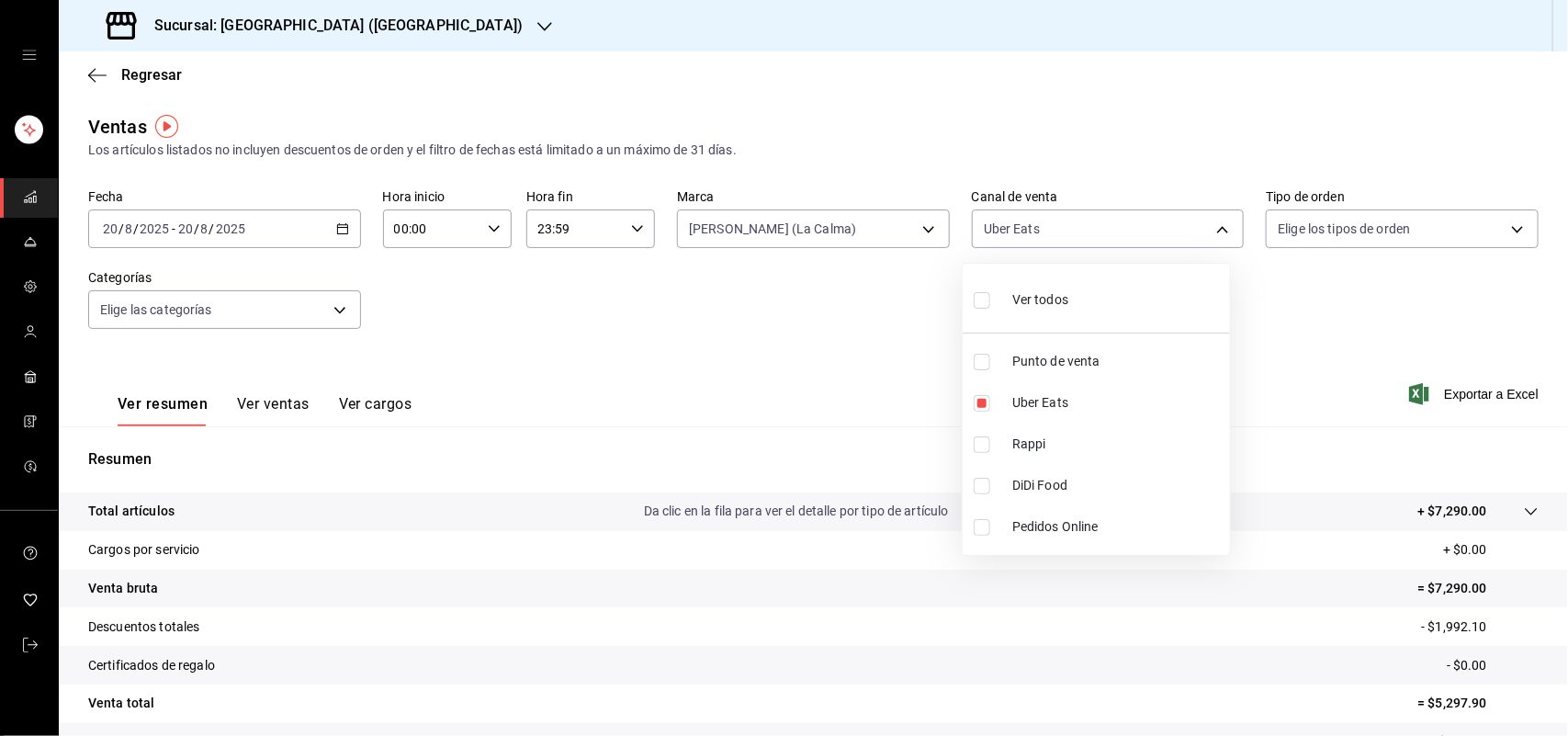
click at [152, 71] on div at bounding box center [784, 368] width 1568 height 736
click at [152, 71] on span "Regresar" at bounding box center [151, 75] width 61 height 18
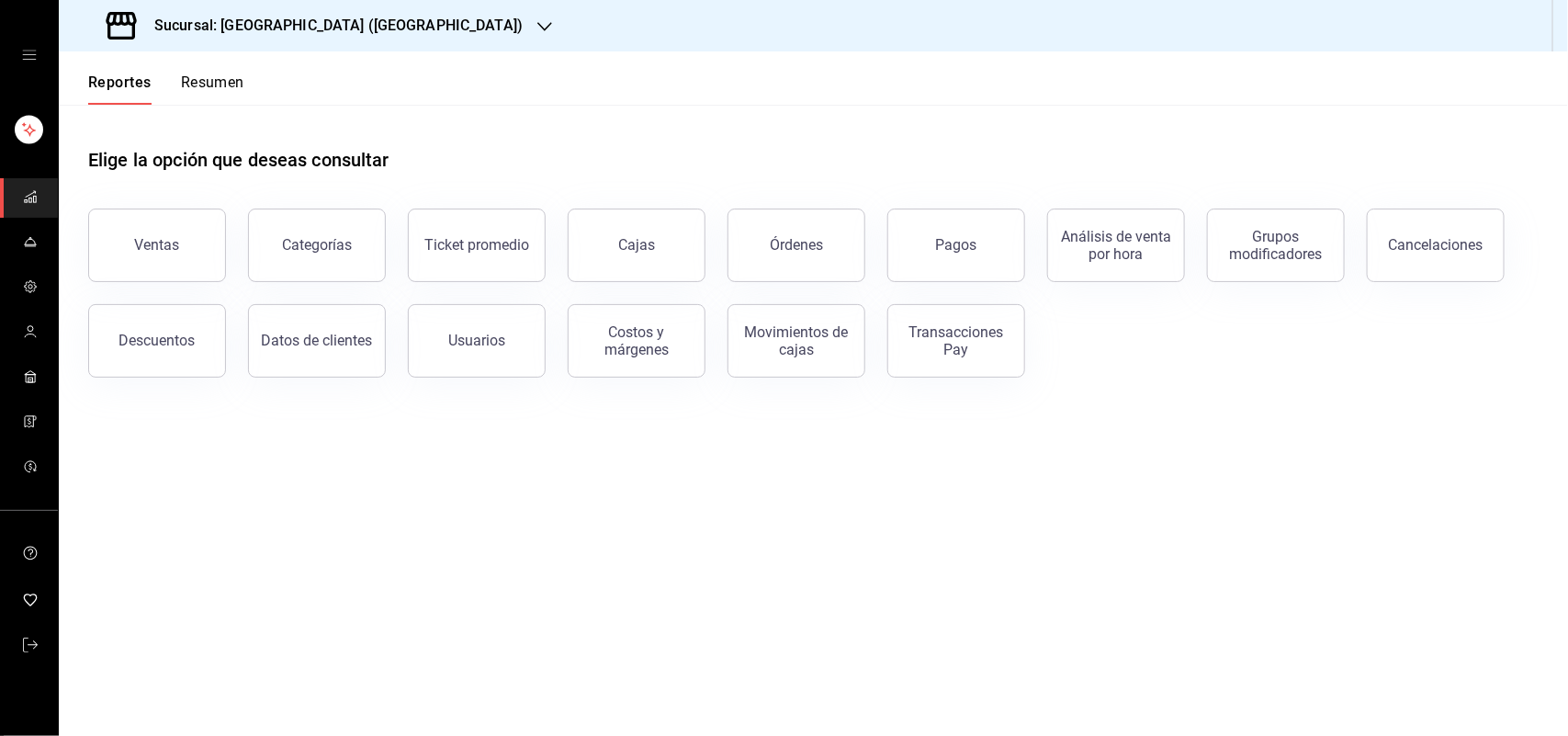
click at [191, 74] on button "Resumen" at bounding box center [213, 89] width 64 height 31
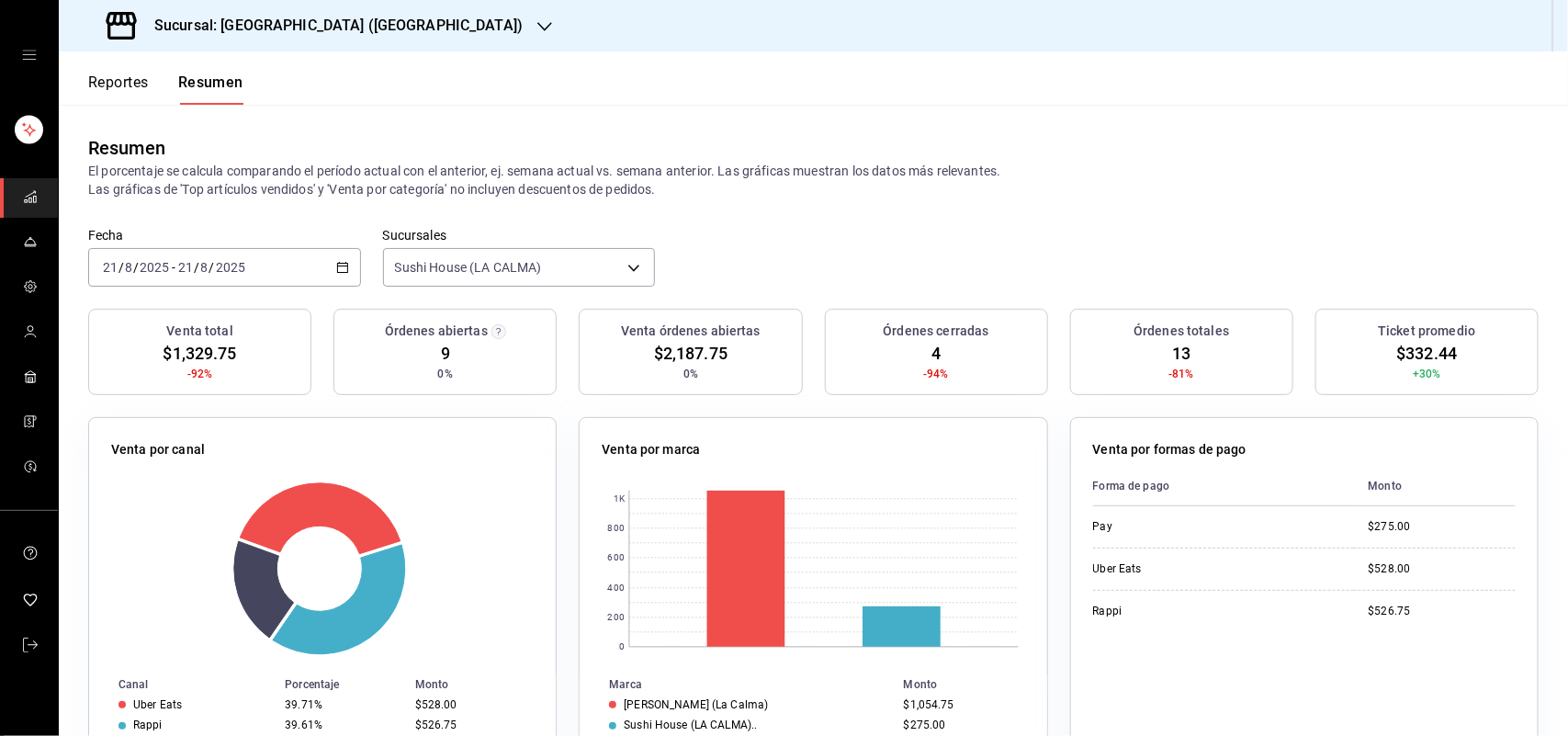
click at [327, 262] on div "[DATE] [DATE] - [DATE] [DATE]" at bounding box center [224, 267] width 273 height 38
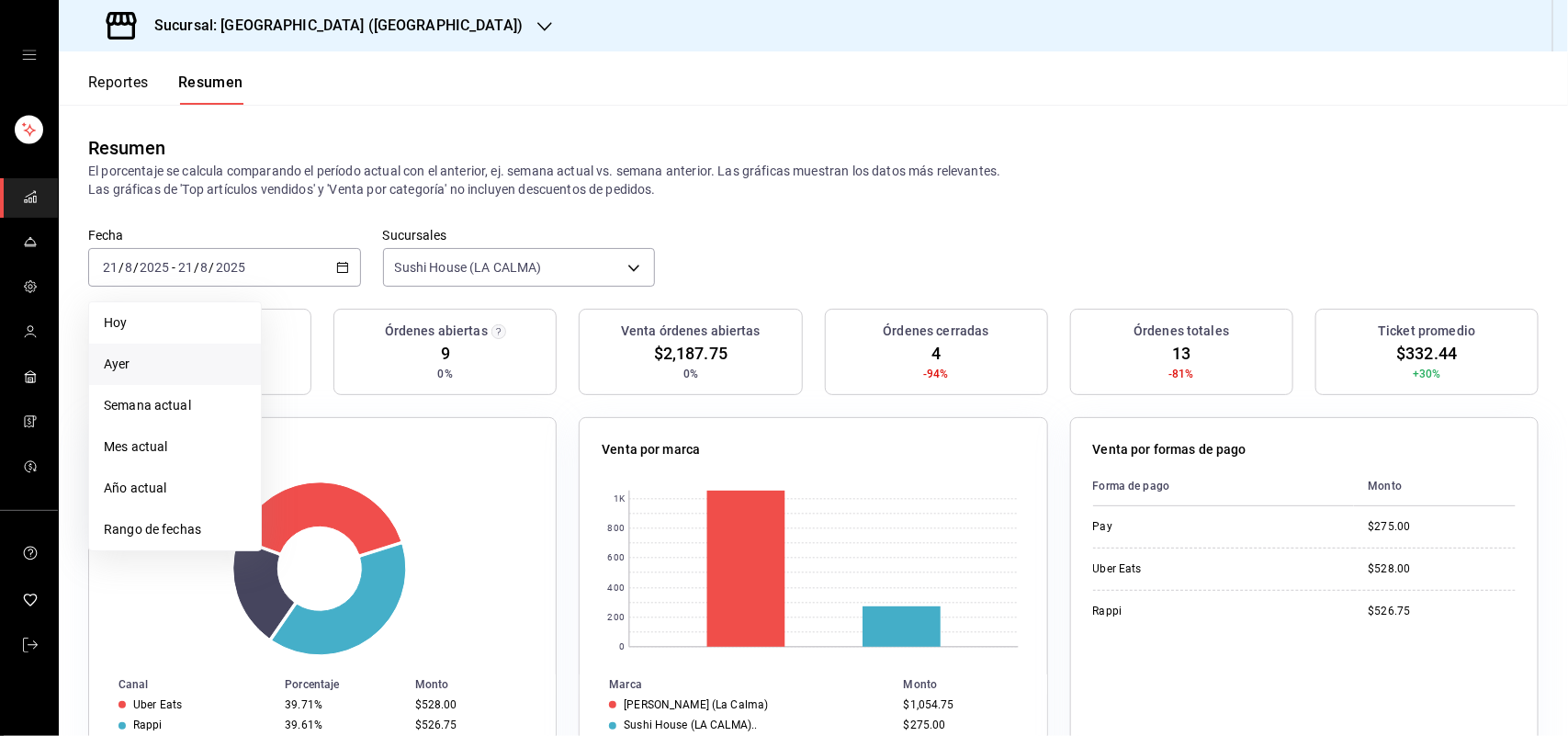
click at [211, 350] on li "Ayer" at bounding box center [175, 364] width 172 height 41
